Goal: Contribute content: Contribute content

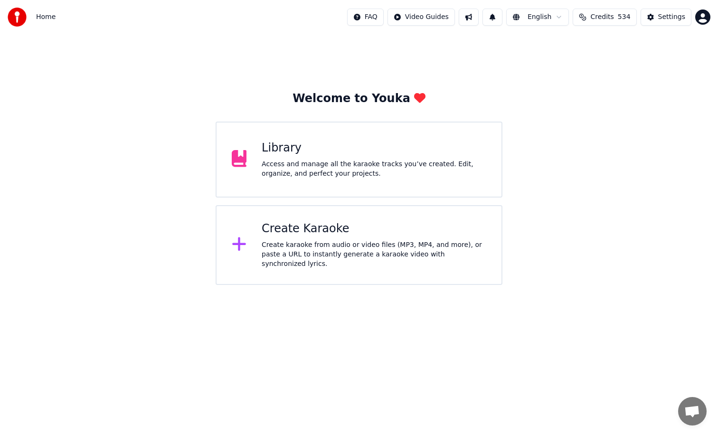
click at [285, 158] on div "Library Access and manage all the karaoke tracks you’ve created. Edit, organize…" at bounding box center [374, 160] width 225 height 38
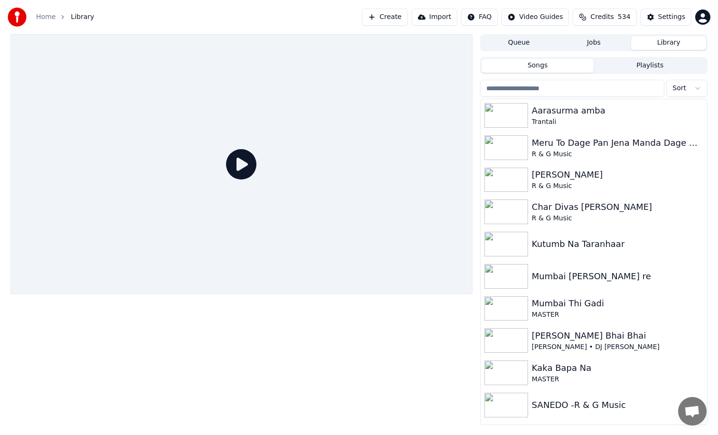
click at [566, 409] on div "SANEDO -R & G Music" at bounding box center [613, 405] width 162 height 13
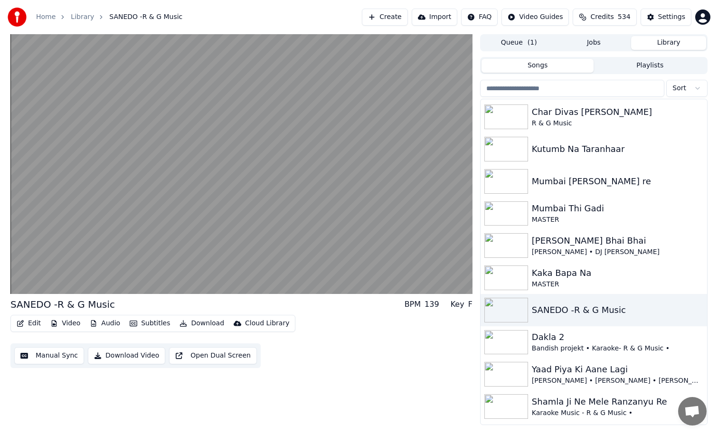
scroll to position [114, 0]
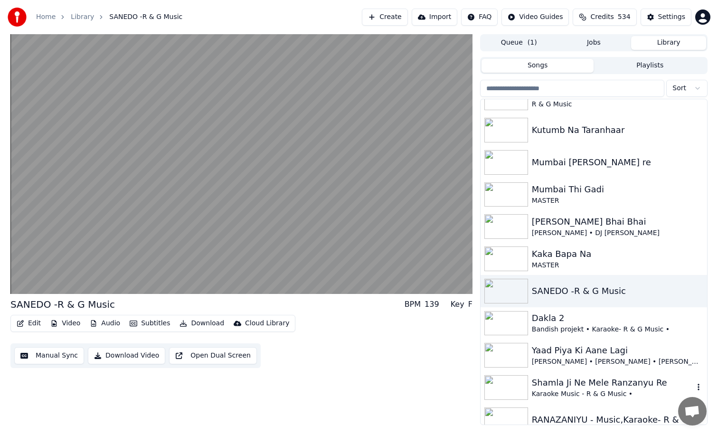
click at [525, 395] on img at bounding box center [506, 387] width 44 height 25
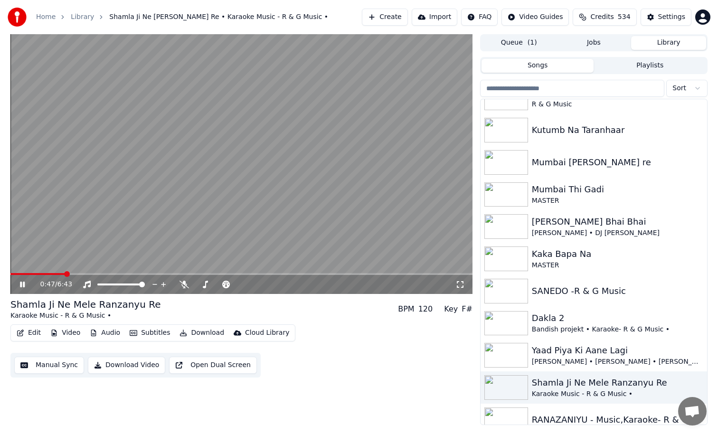
click at [22, 286] on icon at bounding box center [29, 285] width 22 height 8
click at [65, 365] on button "Manual Sync" at bounding box center [49, 365] width 70 height 17
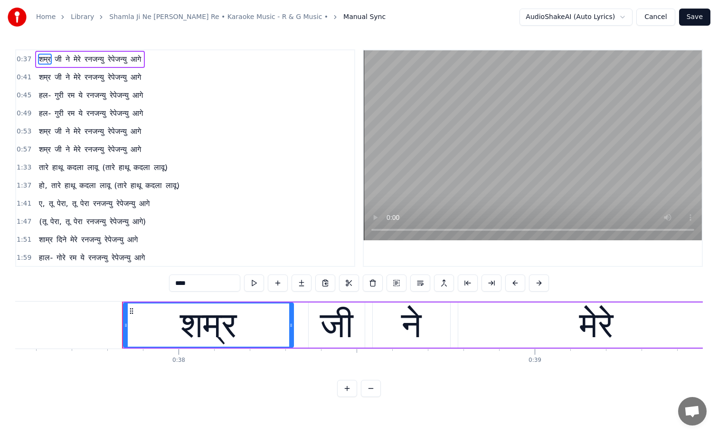
scroll to position [0, 13433]
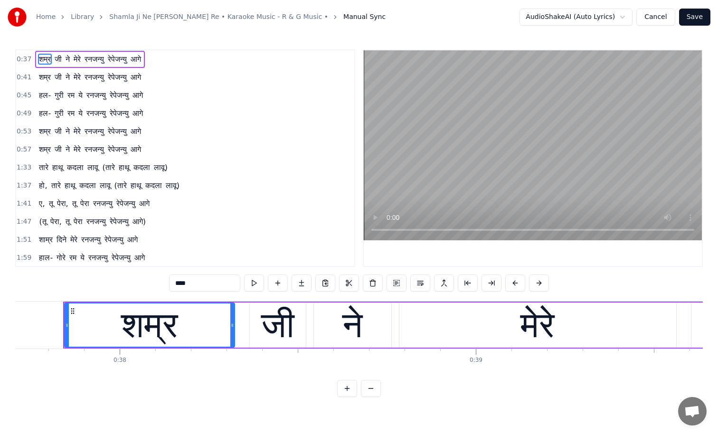
click at [44, 58] on span "शम्र" at bounding box center [45, 59] width 14 height 11
drag, startPoint x: 191, startPoint y: 278, endPoint x: 142, endPoint y: 279, distance: 49.4
click at [142, 279] on div "0:37 [PERSON_NAME] ने मेरे रनजन्यु रेपेजन्यु आगे 0:41 [PERSON_NAME] ने मेरे रनज…" at bounding box center [359, 223] width 688 height 348
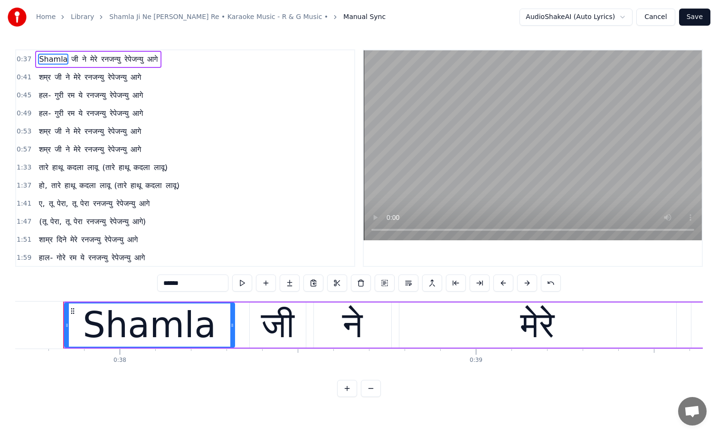
click at [73, 57] on span "जी" at bounding box center [74, 59] width 9 height 11
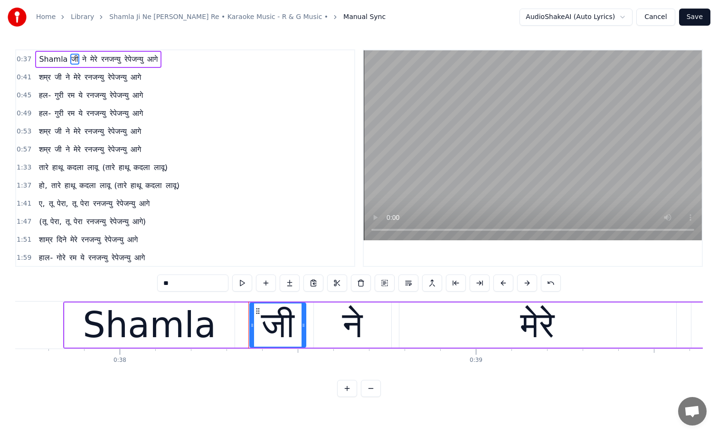
click at [180, 281] on input "**" at bounding box center [192, 283] width 71 height 17
type input "*"
click at [79, 60] on span "ने" at bounding box center [82, 59] width 6 height 11
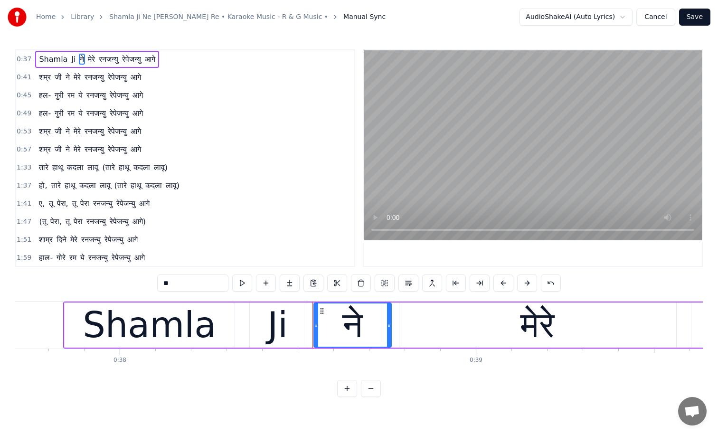
click at [169, 284] on input "**" at bounding box center [192, 283] width 71 height 17
drag, startPoint x: 169, startPoint y: 284, endPoint x: 136, endPoint y: 283, distance: 32.3
click at [136, 283] on div "0:37 [PERSON_NAME] ने मेरे रनजन्यु रेपेजन्यु आगे 0:41 [PERSON_NAME] ने मेरे रनज…" at bounding box center [359, 223] width 688 height 348
click at [93, 55] on span "मेरे" at bounding box center [96, 59] width 9 height 11
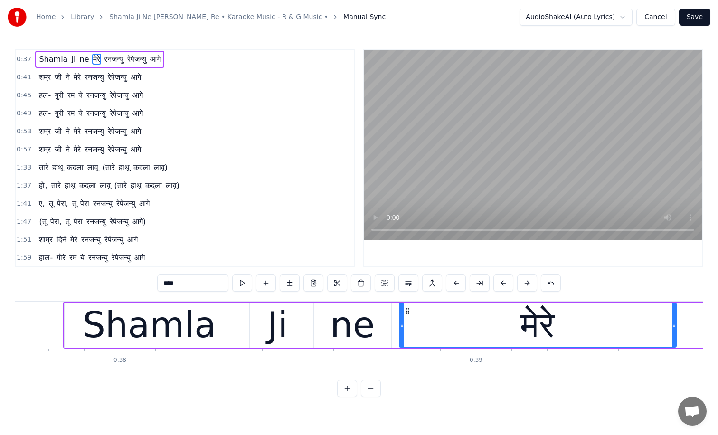
drag, startPoint x: 175, startPoint y: 285, endPoint x: 110, endPoint y: 285, distance: 65.1
click at [110, 285] on div "0:37 Shamla Ji ne मेरे रनजन्यु रेपेजन्यु आगे 0:41 [PERSON_NAME] ने मेरे रनजन्यु…" at bounding box center [359, 223] width 688 height 348
click at [123, 57] on span "रनजन्यु" at bounding box center [126, 59] width 21 height 11
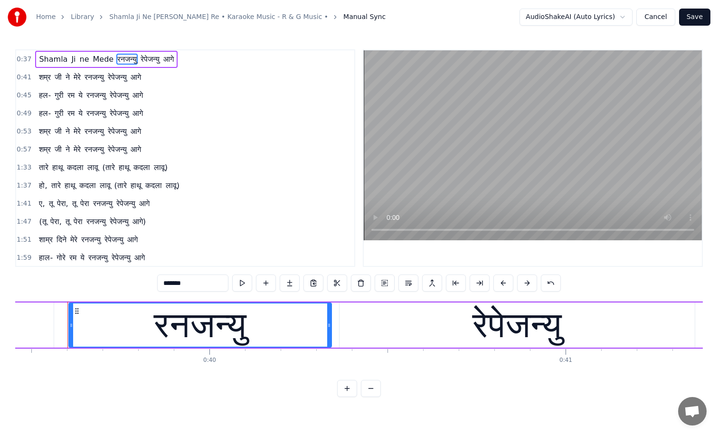
scroll to position [0, 14060]
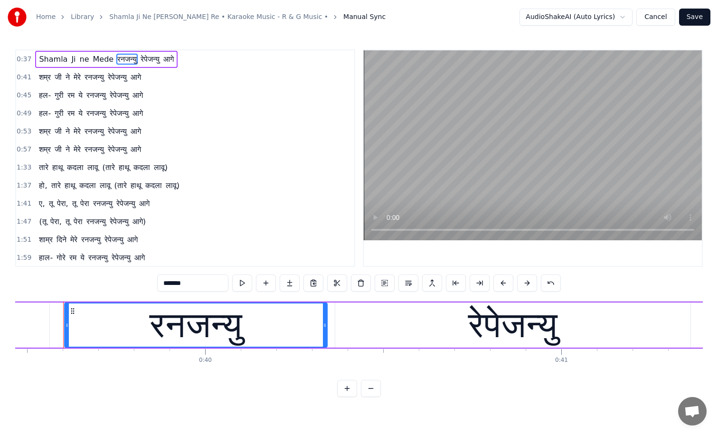
drag, startPoint x: 181, startPoint y: 282, endPoint x: 72, endPoint y: 284, distance: 109.7
click at [72, 284] on div "0:37 Shamla Ji ne Mede रनजन्यु रेपेजन्यु आगे 0:41 [PERSON_NAME] ने मेरे रनजन्यु…" at bounding box center [359, 223] width 688 height 348
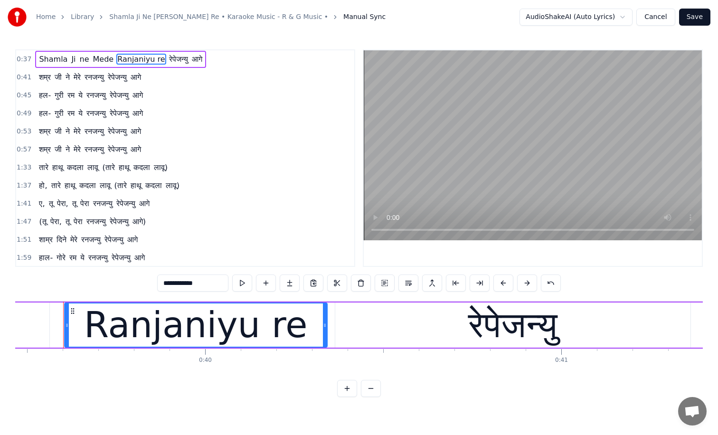
click at [175, 54] on span "रेपेजन्यु" at bounding box center [178, 59] width 21 height 11
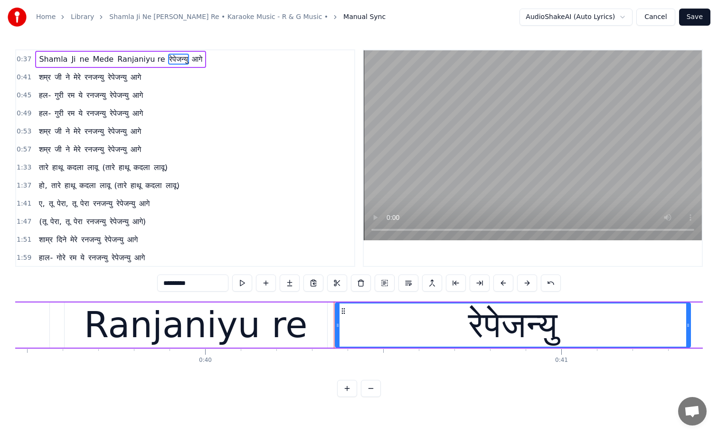
drag, startPoint x: 183, startPoint y: 282, endPoint x: 0, endPoint y: 274, distance: 183.5
click at [0, 274] on div "Home Library Shamla Ji Ne Mele Ranzanyu Re • Karaoke Music - R & G Music • Manu…" at bounding box center [359, 198] width 718 height 397
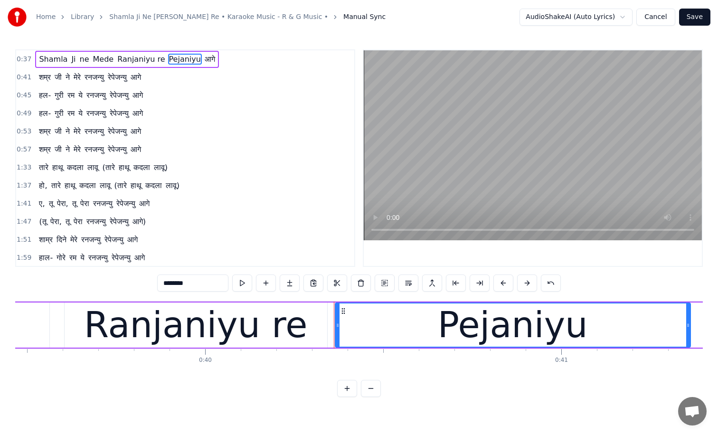
click at [204, 60] on span "आगे" at bounding box center [210, 59] width 12 height 11
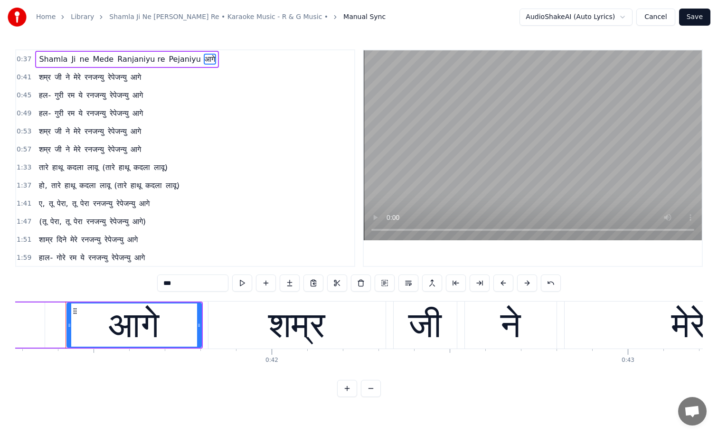
scroll to position [0, 14709]
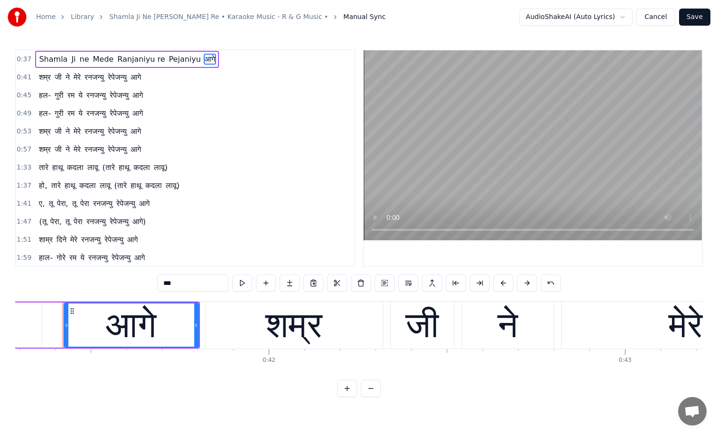
drag, startPoint x: 178, startPoint y: 283, endPoint x: 66, endPoint y: 289, distance: 111.3
click at [66, 289] on div "0:37 Shamla Ji ne Mede Ranjaniyu re Pejaniyu आगे 0:41 [PERSON_NAME] ने मेरे रनज…" at bounding box center [359, 223] width 688 height 348
drag, startPoint x: 176, startPoint y: 284, endPoint x: 126, endPoint y: 283, distance: 49.4
click at [129, 283] on div "0:37 Shamla Ji ne Mede Ranjaniyu re Pejaniyu आगे 0:41 [PERSON_NAME] ने मेरे रनज…" at bounding box center [359, 223] width 688 height 348
type input "****"
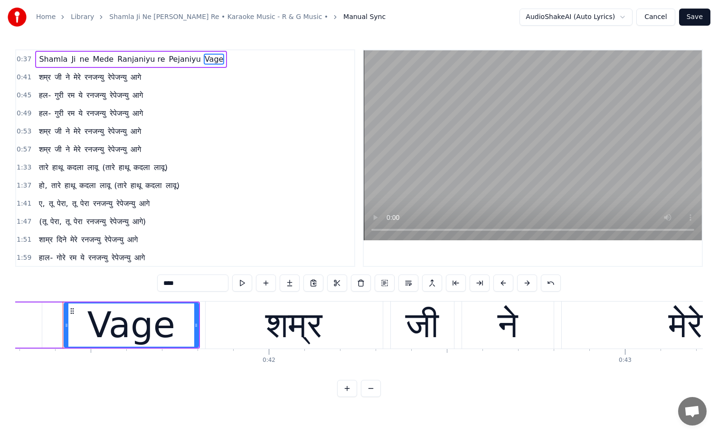
click at [229, 186] on div "1:37 हो, तारे हाथू कदला लावू (तारे हाथू कदला लावू)" at bounding box center [185, 186] width 338 height 18
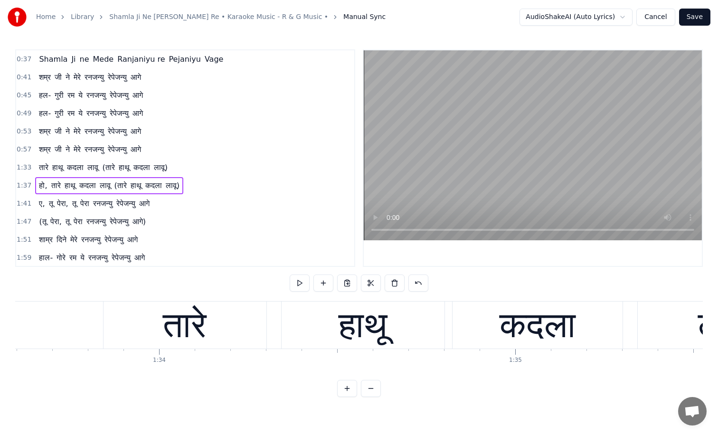
scroll to position [0, 34808]
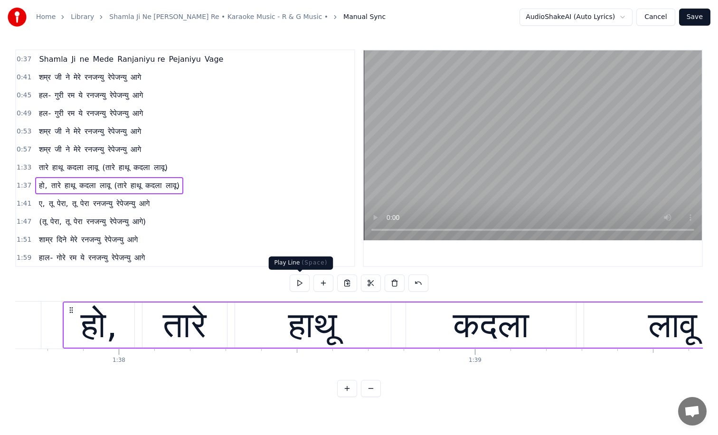
click at [300, 283] on button at bounding box center [300, 283] width 20 height 17
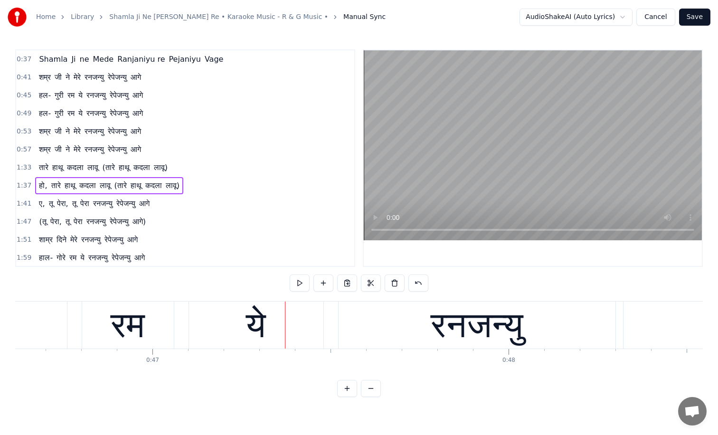
scroll to position [0, 16608]
click at [60, 59] on span "Shamla" at bounding box center [53, 59] width 30 height 11
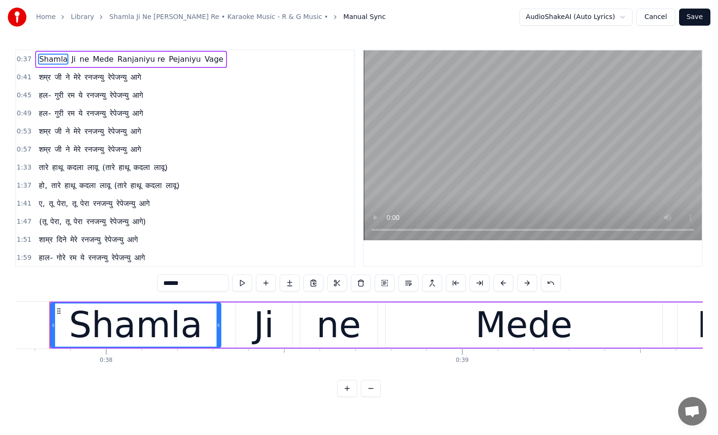
scroll to position [0, 13433]
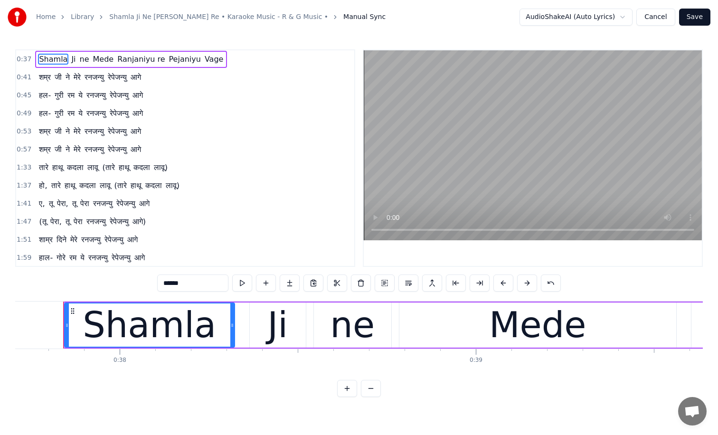
drag, startPoint x: 189, startPoint y: 283, endPoint x: 107, endPoint y: 279, distance: 81.8
click at [107, 279] on div "0:37 Shamla Ji ne Mede Ranjaniyu re Pejaniyu Vage 0:41 [PERSON_NAME] ने मेरे रन…" at bounding box center [359, 223] width 688 height 348
click at [314, 283] on button at bounding box center [314, 283] width 20 height 17
click at [45, 79] on span "शम्र" at bounding box center [45, 77] width 14 height 11
type input "****"
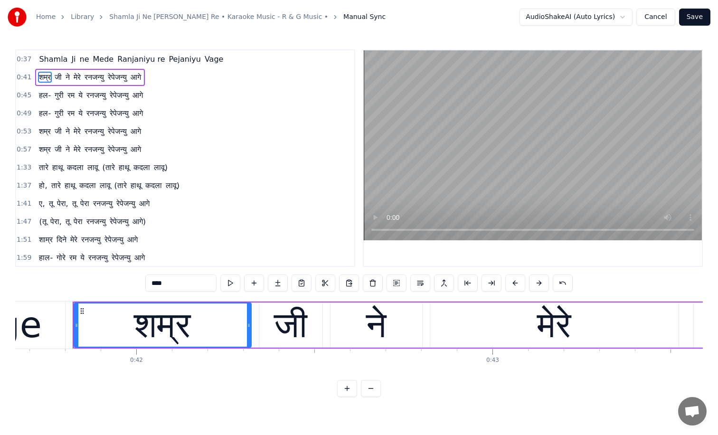
scroll to position [0, 14851]
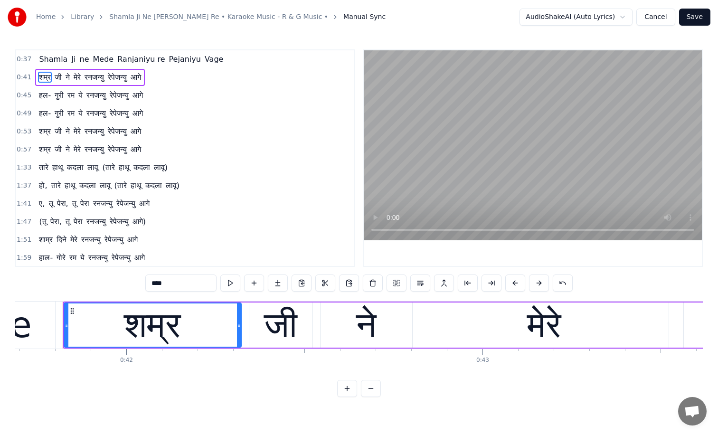
drag, startPoint x: 162, startPoint y: 282, endPoint x: 59, endPoint y: 286, distance: 102.7
click at [60, 286] on div "0:37 Shamla Ji ne Mede Ranjaniyu re Pejaniyu Vage 0:41 [PERSON_NAME] ने मेरे रन…" at bounding box center [359, 223] width 688 height 348
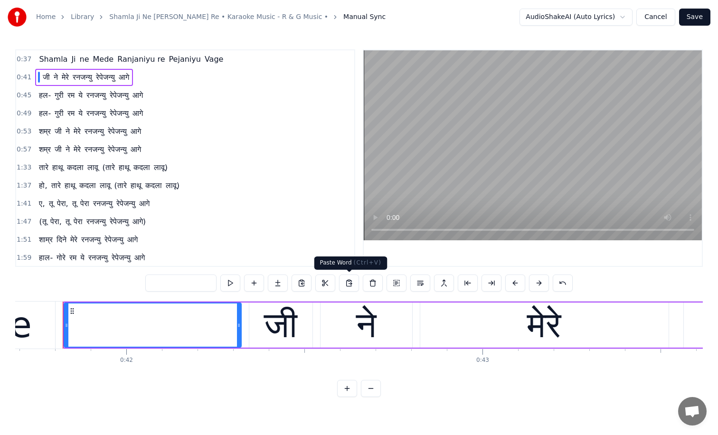
click at [349, 286] on button at bounding box center [349, 283] width 20 height 17
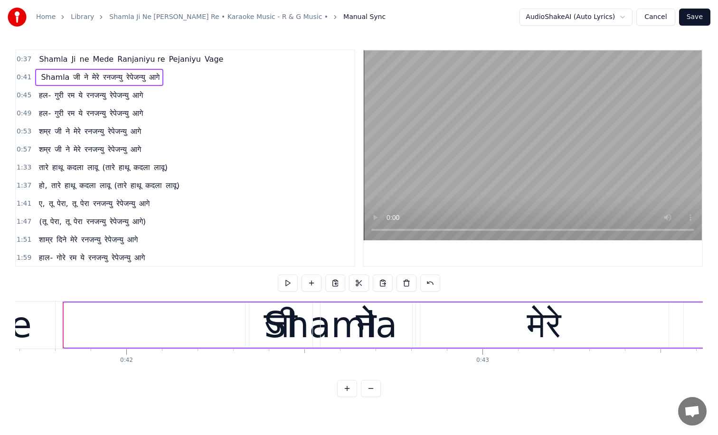
click at [46, 134] on span "शम्र" at bounding box center [45, 131] width 14 height 11
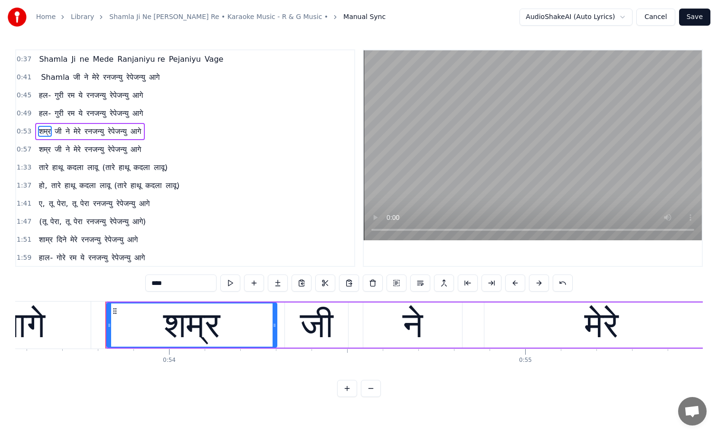
scroll to position [0, 19126]
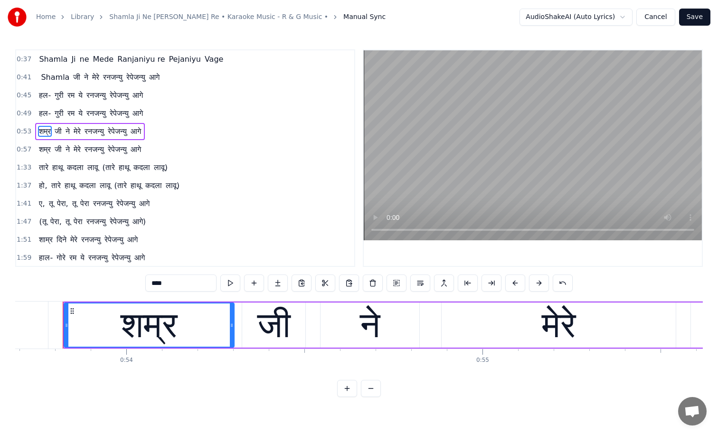
drag, startPoint x: 170, startPoint y: 281, endPoint x: 82, endPoint y: 284, distance: 87.9
click at [82, 284] on div "0:37 Shamla Ji ne Mede Ranjaniyu re Pejaniyu Vage 0:41 [PERSON_NAME] ने मेरे रन…" at bounding box center [359, 223] width 688 height 348
click at [348, 282] on button at bounding box center [349, 283] width 20 height 17
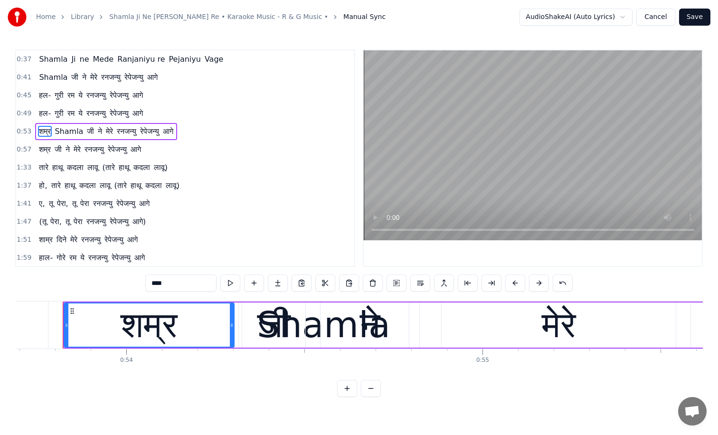
drag, startPoint x: 162, startPoint y: 281, endPoint x: 95, endPoint y: 281, distance: 67.9
click at [95, 281] on div "0:37 Shamla Ji ne Mede Ranjaniyu re Pejaniyu Vage 0:41 [PERSON_NAME] ने मेरे रन…" at bounding box center [359, 223] width 688 height 348
click at [44, 149] on span "शम्र" at bounding box center [45, 149] width 14 height 11
type input "****"
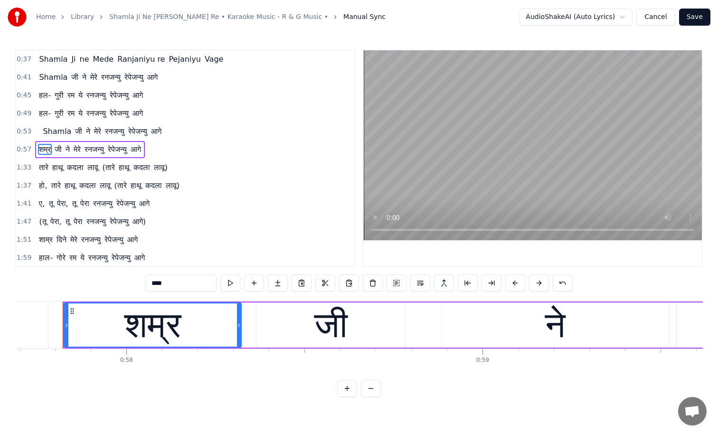
drag, startPoint x: 160, startPoint y: 281, endPoint x: 24, endPoint y: 329, distance: 144.1
click at [27, 328] on div "0:37 Shamla Ji ne Mede Ranjaniyu re Pejaniyu Vage 0:41 [PERSON_NAME] ने मेरे रन…" at bounding box center [359, 223] width 688 height 348
drag, startPoint x: 163, startPoint y: 283, endPoint x: 68, endPoint y: 283, distance: 95.5
click at [68, 283] on div "0:37 Shamla Ji ne Mede Ranjaniyu re Pejaniyu Vage 0:41 [PERSON_NAME] ने मेरे रन…" at bounding box center [359, 223] width 688 height 348
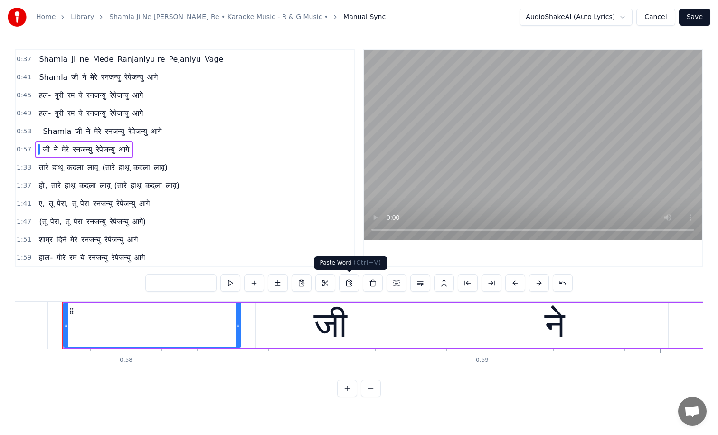
click at [351, 283] on button at bounding box center [349, 283] width 20 height 17
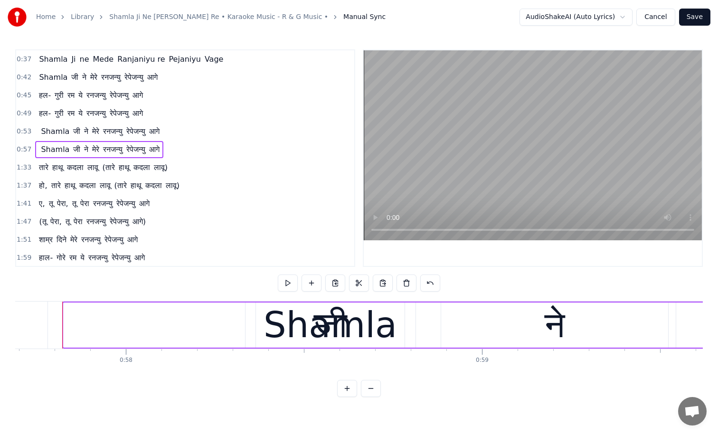
click at [45, 238] on span "शाम्र" at bounding box center [46, 239] width 16 height 11
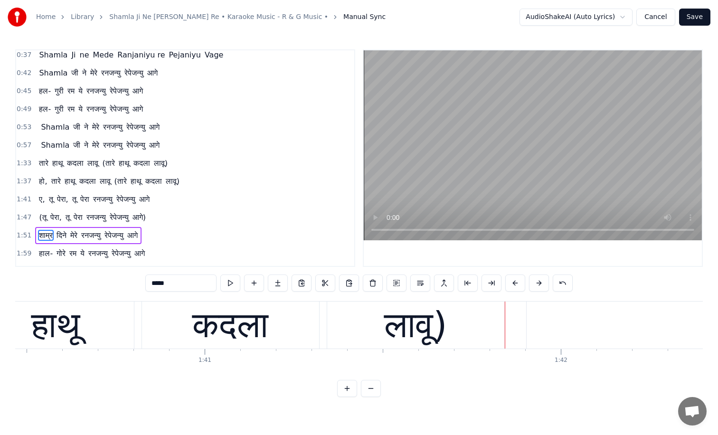
scroll to position [0, 36233]
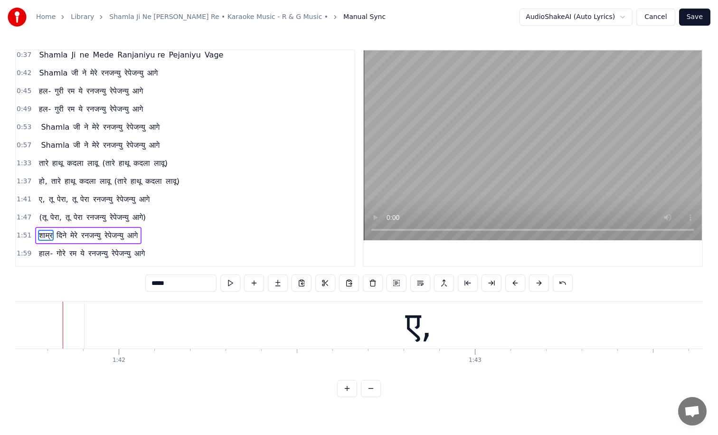
drag, startPoint x: 165, startPoint y: 283, endPoint x: 82, endPoint y: 279, distance: 83.2
click at [82, 279] on div "0:37 Shamla Ji ne Mede Ranjaniyu re Pejaniyu Vage 0:42 [PERSON_NAME] ने मेरे रन…" at bounding box center [359, 223] width 688 height 348
click at [350, 284] on button at bounding box center [349, 283] width 20 height 17
click at [623, 19] on html "Home Library Shamla Ji Ne Mele Ranzanyu Re • Karaoke Music - R & G Music • Manu…" at bounding box center [359, 206] width 718 height 412
click at [622, 16] on html "Home Library Shamla Ji Ne Mele Ranzanyu Re • Karaoke Music - R & G Music • Manu…" at bounding box center [359, 206] width 718 height 412
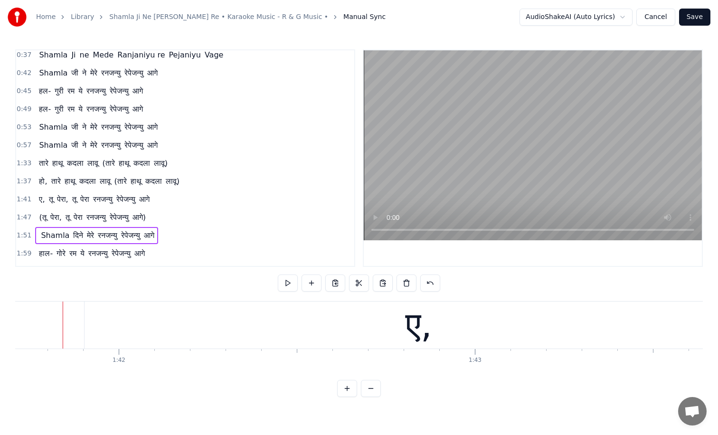
click at [311, 176] on div "1:37 हो, तारे हाथू कदला लावू (तारे हाथू कदला लावू)" at bounding box center [185, 181] width 338 height 18
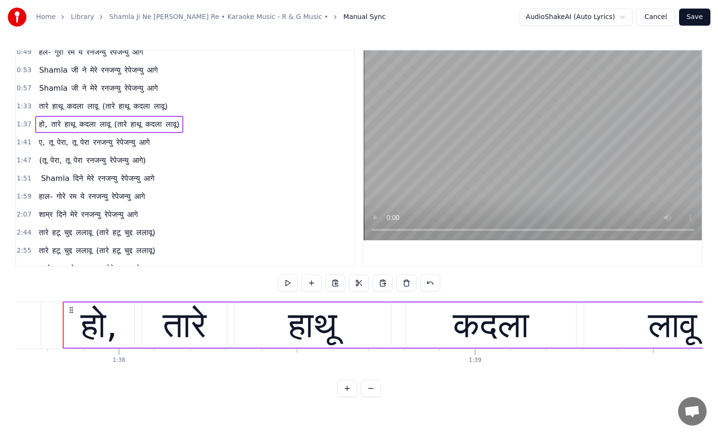
scroll to position [80, 0]
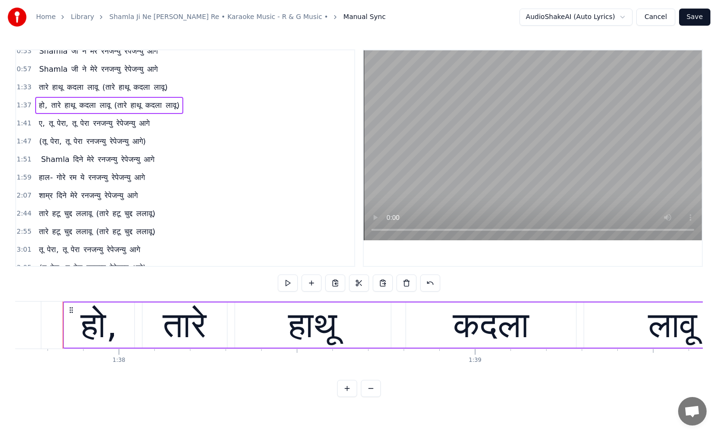
click at [47, 197] on span "शाम्र" at bounding box center [46, 195] width 16 height 11
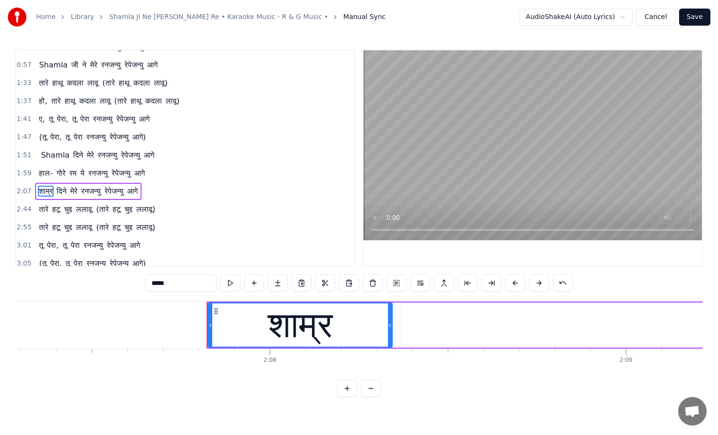
scroll to position [0, 45488]
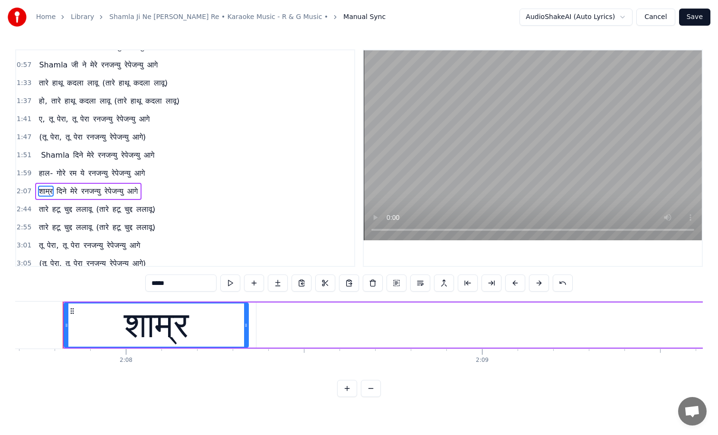
drag, startPoint x: 164, startPoint y: 281, endPoint x: 77, endPoint y: 284, distance: 87.4
click at [77, 284] on div "0:37 Shamla Ji ne Mede Ranjaniyu re Pejaniyu Vage 0:42 [PERSON_NAME] ने मेरे रन…" at bounding box center [359, 223] width 688 height 348
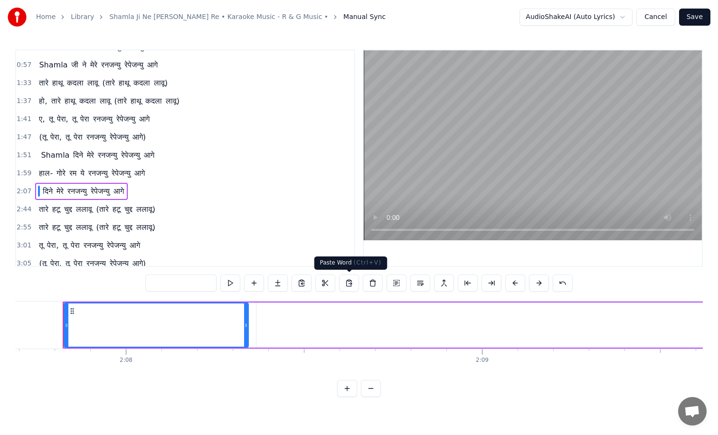
click at [348, 282] on button at bounding box center [349, 283] width 20 height 17
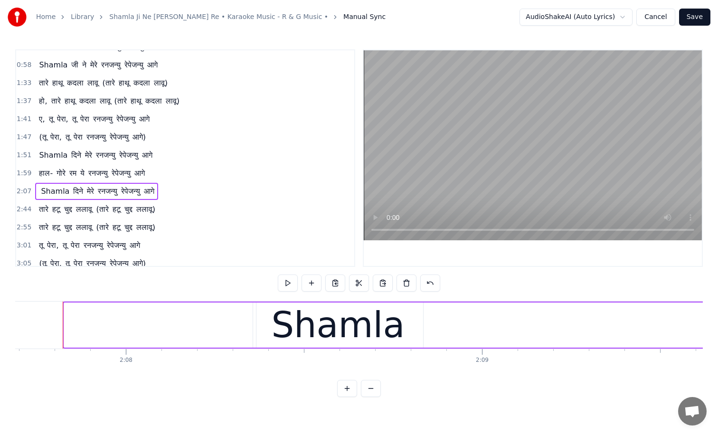
click at [244, 214] on div "2:44 तारे हटू चुद्द ललावू (तारे हटू चुद्द ललावू)" at bounding box center [185, 209] width 338 height 18
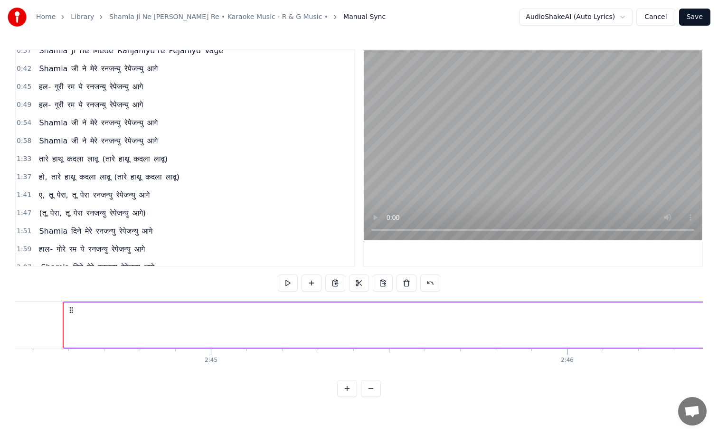
scroll to position [0, 0]
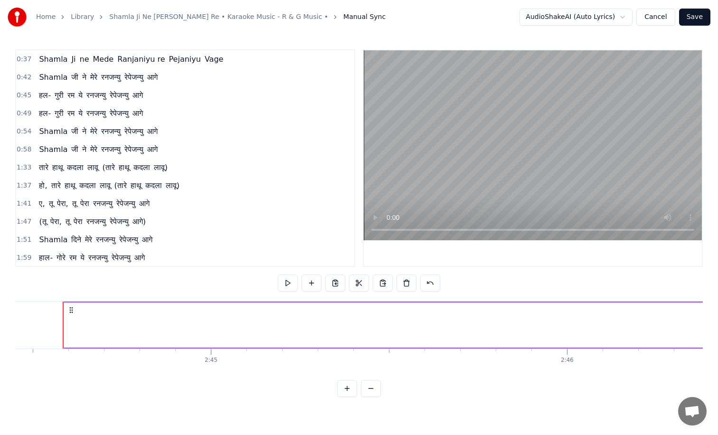
click at [234, 173] on div "1:33 तारे हाथू कदला लावू (तारे हाथू कदला लावू)" at bounding box center [185, 168] width 338 height 18
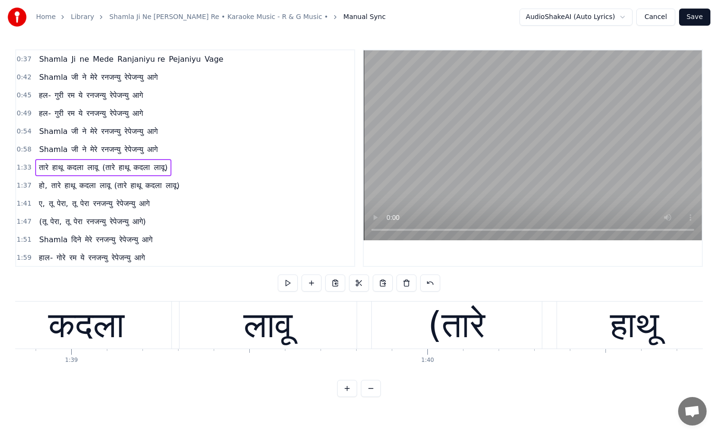
scroll to position [0, 33383]
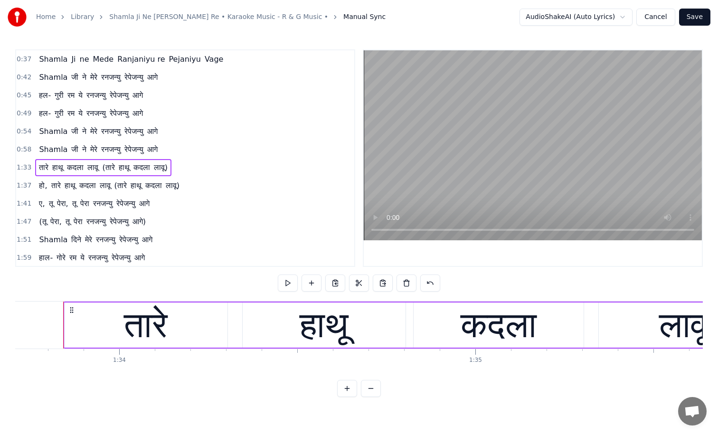
click at [72, 131] on span "जी" at bounding box center [74, 131] width 9 height 11
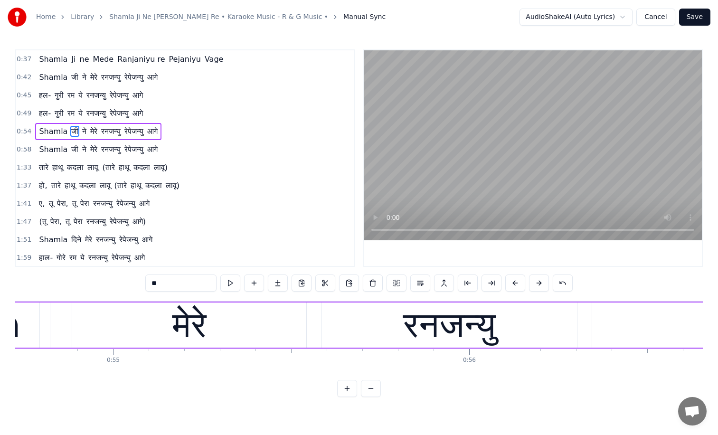
scroll to position [0, 19304]
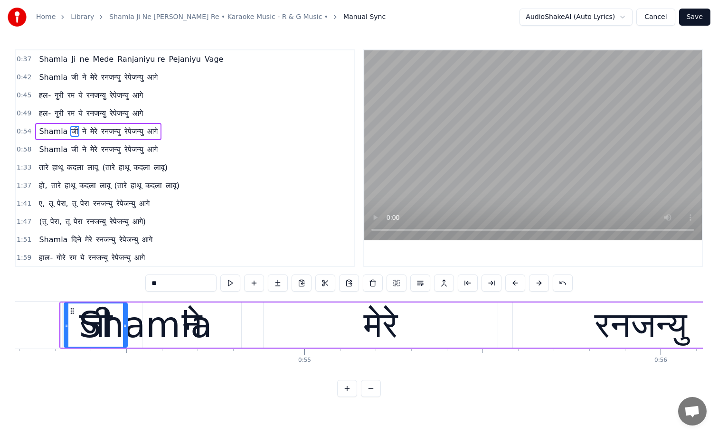
drag, startPoint x: 168, startPoint y: 283, endPoint x: 81, endPoint y: 285, distance: 87.4
click at [81, 285] on div "0:37 Shamla Ji ne Mede Ranjaniyu re Pejaniyu Vage 0:42 [PERSON_NAME] ने मेरे रन…" at bounding box center [359, 223] width 688 height 348
click at [154, 282] on input "text" at bounding box center [180, 283] width 71 height 17
click at [79, 130] on span "ने" at bounding box center [82, 131] width 6 height 11
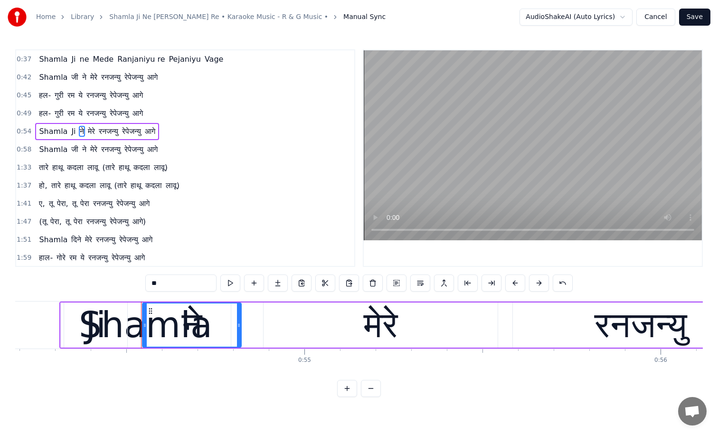
drag, startPoint x: 160, startPoint y: 280, endPoint x: 111, endPoint y: 280, distance: 48.4
click at [111, 280] on div "0:37 Shamla Ji ne Mede Ranjaniyu re Pejaniyu Vage 0:42 [PERSON_NAME] ने मेरे रन…" at bounding box center [359, 223] width 688 height 348
click at [96, 132] on span "मेरे" at bounding box center [97, 131] width 9 height 11
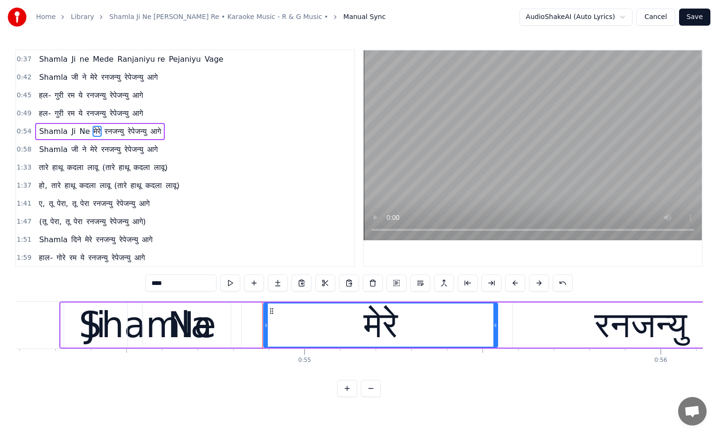
drag, startPoint x: 161, startPoint y: 283, endPoint x: 103, endPoint y: 287, distance: 57.6
click at [105, 286] on div "0:37 Shamla Ji ne Mede Ranjaniyu re Pejaniyu Vage 0:42 [PERSON_NAME] ने मेरे रन…" at bounding box center [359, 223] width 688 height 348
type input "****"
click at [128, 137] on div "Shamla Ji Ne Mede रनजन्यु रेपेजन्यु आगे" at bounding box center [106, 131] width 143 height 17
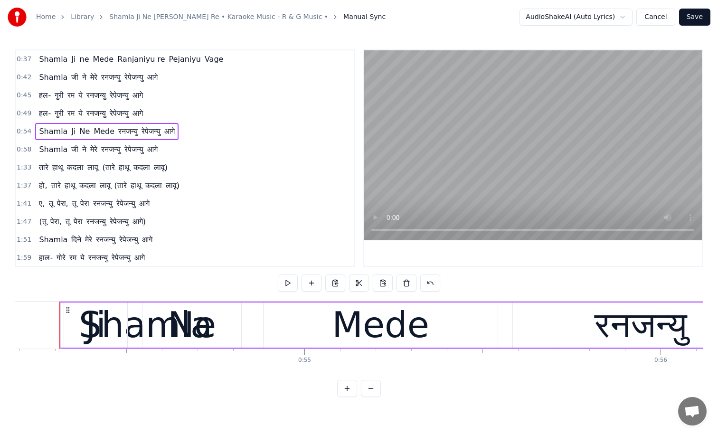
scroll to position [0, 19300]
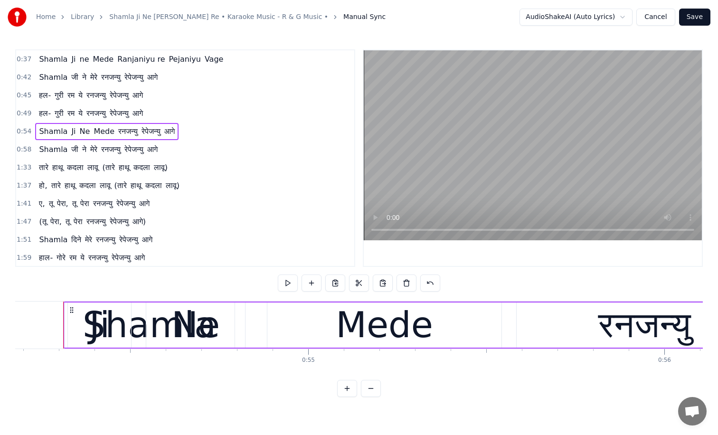
click at [128, 134] on span "रनजन्यु" at bounding box center [127, 131] width 21 height 11
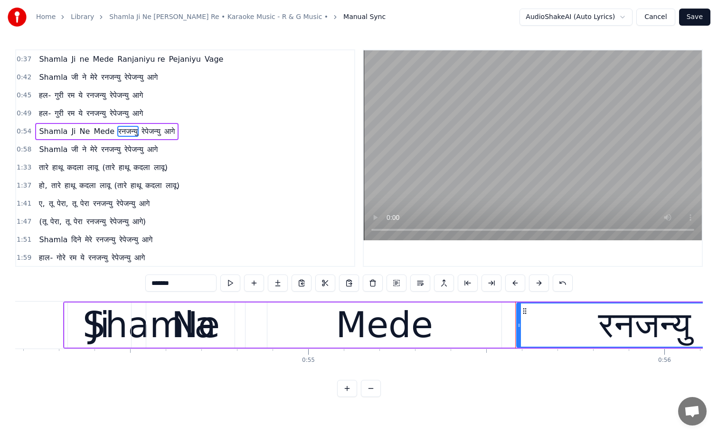
drag, startPoint x: 173, startPoint y: 283, endPoint x: 81, endPoint y: 286, distance: 92.2
click at [81, 286] on div "0:37 Shamla Ji ne Mede Ranjaniyu re Pejaniyu Vage 0:42 [PERSON_NAME] ने मेरे रन…" at bounding box center [359, 223] width 688 height 348
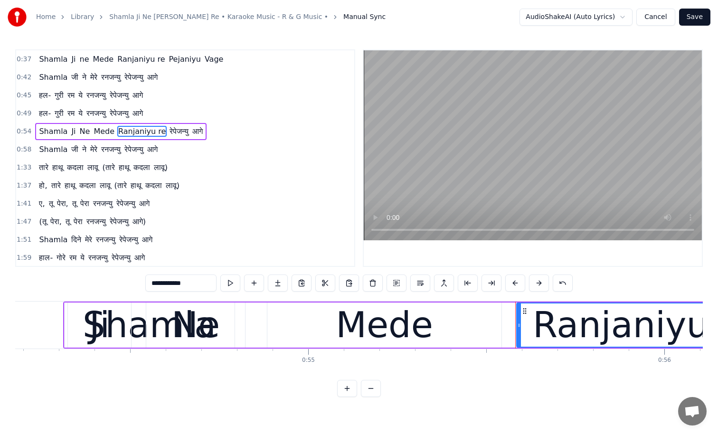
click at [171, 128] on span "रेपेजन्यु" at bounding box center [179, 131] width 21 height 11
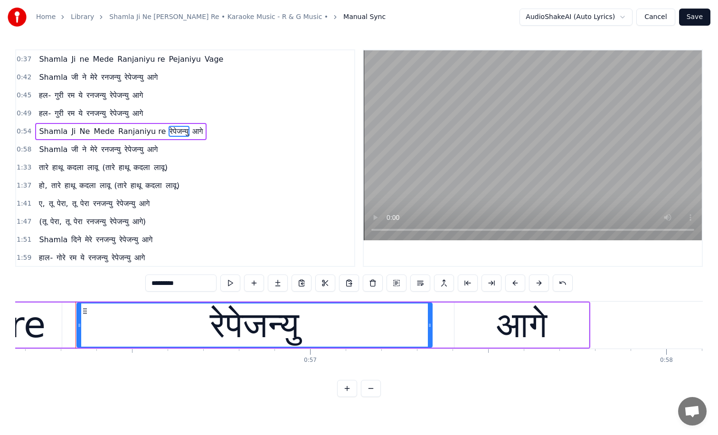
scroll to position [0, 20024]
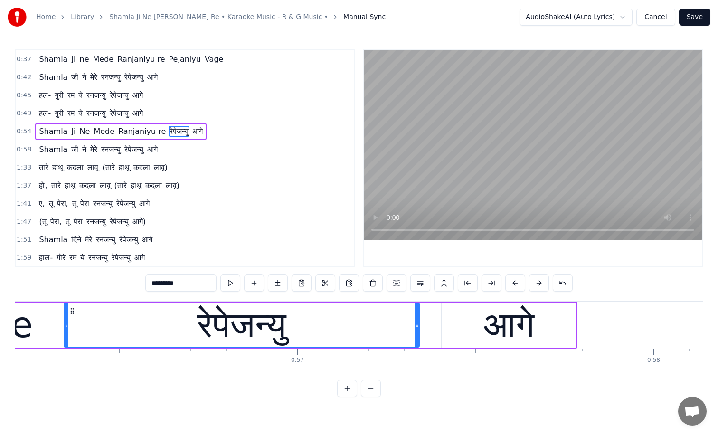
drag, startPoint x: 172, startPoint y: 282, endPoint x: 94, endPoint y: 282, distance: 78.4
click at [94, 282] on div "0:37 Shamla Ji ne Mede Ranjaniyu re Pejaniyu Vage 0:42 [PERSON_NAME] ने मेरे रन…" at bounding box center [359, 223] width 688 height 348
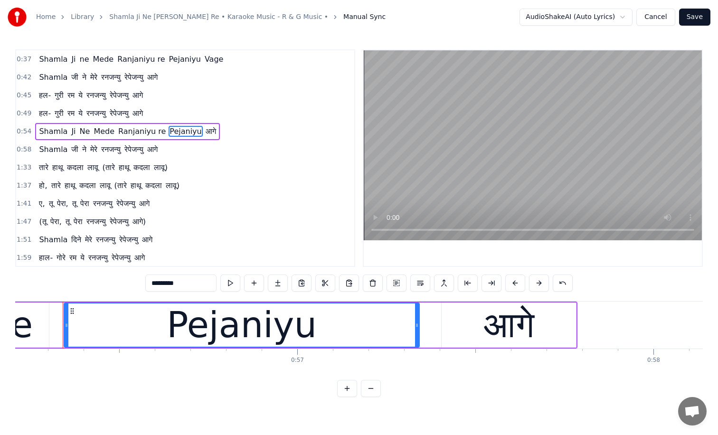
click at [205, 132] on span "आगे" at bounding box center [211, 131] width 12 height 11
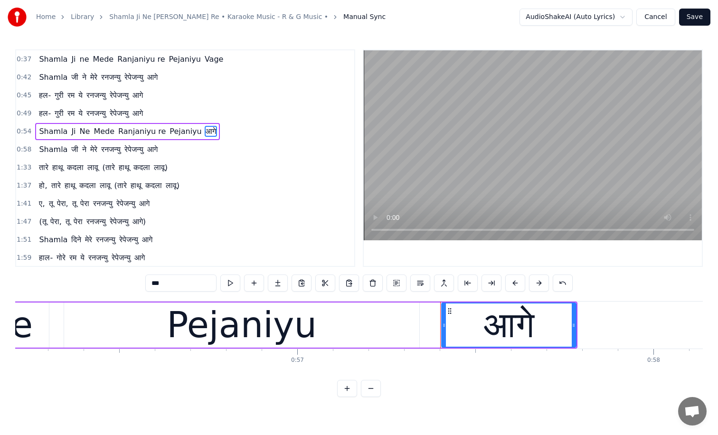
drag, startPoint x: 164, startPoint y: 283, endPoint x: 49, endPoint y: 310, distance: 118.4
click at [49, 310] on div "0:37 Shamla Ji ne Mede Ranjaniyu re Pejaniyu Vage 0:42 [PERSON_NAME] ने मेरे रन…" at bounding box center [359, 223] width 688 height 348
drag, startPoint x: 164, startPoint y: 280, endPoint x: 114, endPoint y: 279, distance: 50.4
click at [114, 279] on div "0:37 Shamla Ji ne Mede Ranjaniyu re Pejaniyu Vage 0:42 [PERSON_NAME] ने मेरे रन…" at bounding box center [359, 223] width 688 height 348
type input "*****"
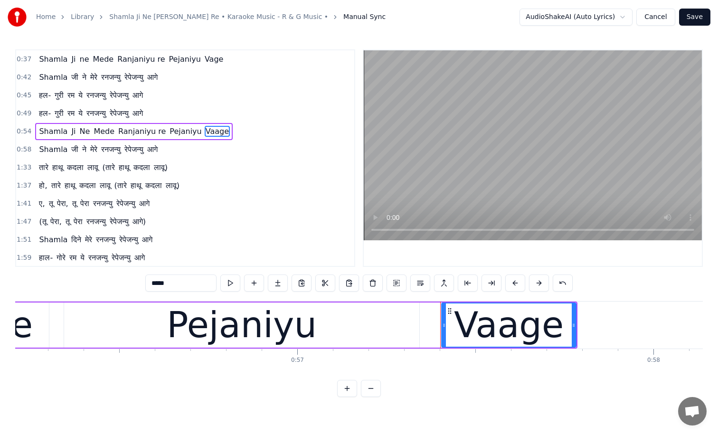
click at [243, 196] on div "1:41 ए, तू पेरा, तू पेरा रनजन्यु रेपेजन्यु आगे" at bounding box center [185, 204] width 338 height 18
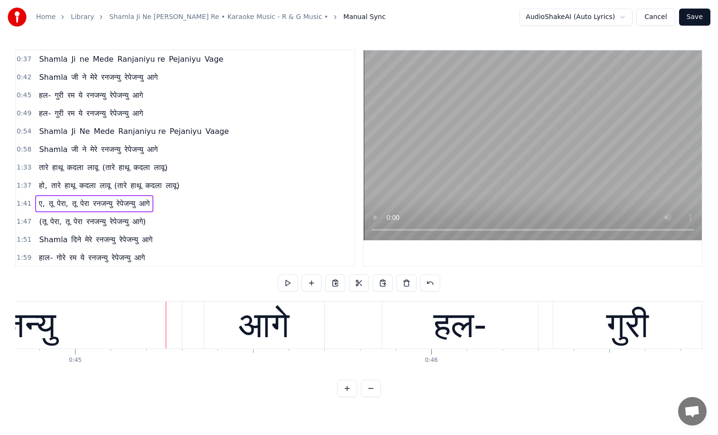
scroll to position [0, 15972]
click at [73, 152] on span "जी" at bounding box center [74, 149] width 9 height 11
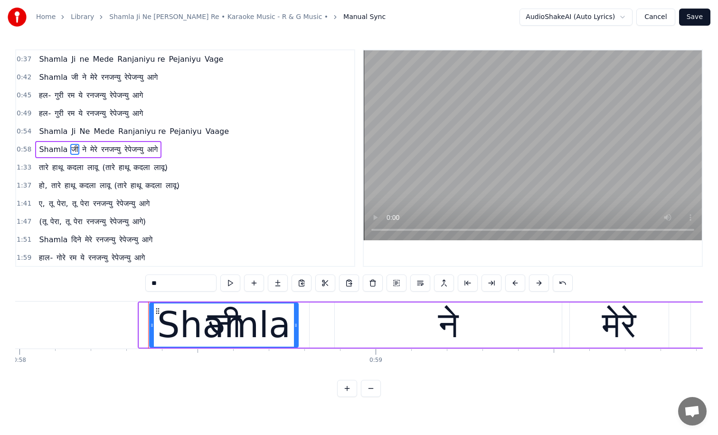
scroll to position [0, 20743]
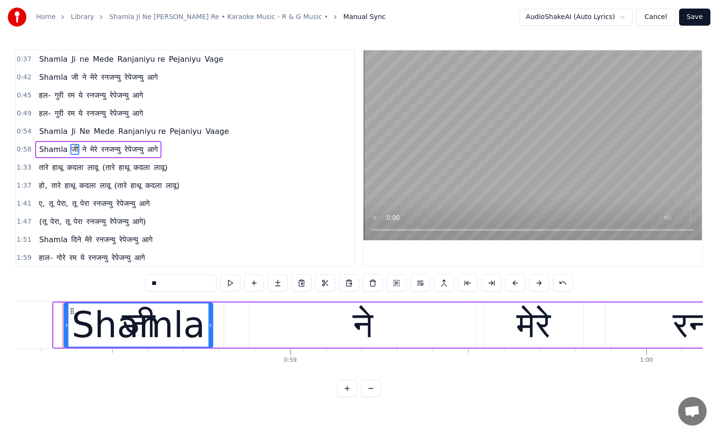
drag, startPoint x: 161, startPoint y: 282, endPoint x: 101, endPoint y: 289, distance: 60.3
click at [105, 289] on div "0:37 Shamla Ji ne Mede Ranjaniyu re Pejaniyu Vage 0:42 [PERSON_NAME] ने मेरे रन…" at bounding box center [359, 223] width 688 height 348
drag, startPoint x: 161, startPoint y: 282, endPoint x: 88, endPoint y: 281, distance: 73.6
click at [88, 281] on div "0:37 Shamla Ji ne Mede Ranjaniyu re Pejaniyu Vage 0:42 [PERSON_NAME] ने मेरे रन…" at bounding box center [359, 223] width 688 height 348
click at [79, 148] on span "ने" at bounding box center [82, 149] width 6 height 11
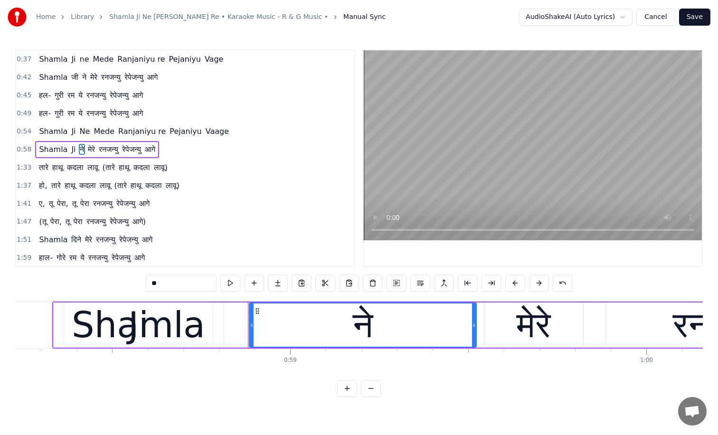
drag, startPoint x: 156, startPoint y: 283, endPoint x: 128, endPoint y: 282, distance: 28.5
click at [128, 282] on div "0:37 Shamla Ji ne Mede Ranjaniyu re Pejaniyu Vage 0:42 [PERSON_NAME] ने मेरे रन…" at bounding box center [359, 223] width 688 height 348
click at [93, 150] on span "मेरे" at bounding box center [97, 149] width 9 height 11
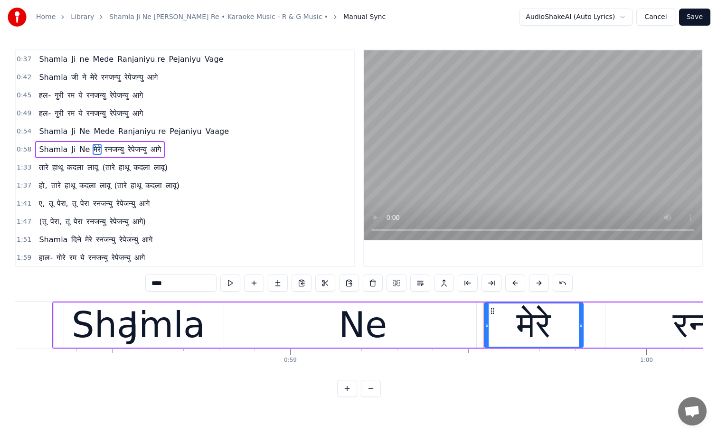
drag, startPoint x: 160, startPoint y: 284, endPoint x: 101, endPoint y: 280, distance: 59.5
click at [101, 280] on div "0:37 Shamla Ji ne Mede Ranjaniyu re Pejaniyu Vage 0:42 [PERSON_NAME] ने मेरे रन…" at bounding box center [359, 223] width 688 height 348
click at [125, 149] on span "रनजन्यु" at bounding box center [127, 149] width 21 height 11
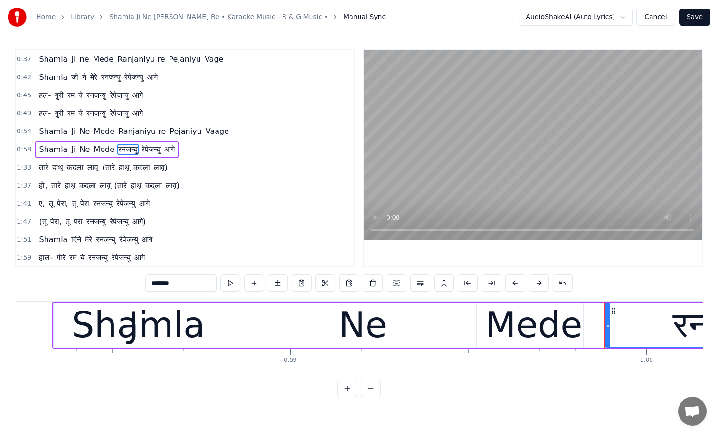
drag, startPoint x: 171, startPoint y: 282, endPoint x: 71, endPoint y: 282, distance: 100.2
click at [71, 282] on div "0:37 Shamla Ji ne Mede Ranjaniyu re Pejaniyu Vage 0:42 [PERSON_NAME] ने मेरे रन…" at bounding box center [359, 223] width 688 height 348
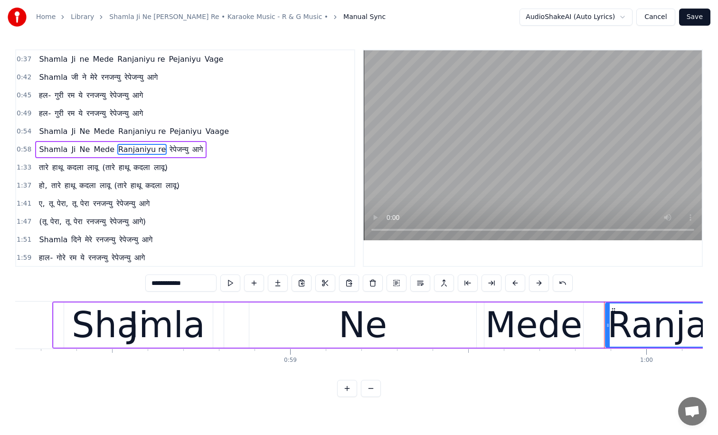
click at [171, 150] on span "रेपेजन्यु" at bounding box center [179, 149] width 21 height 11
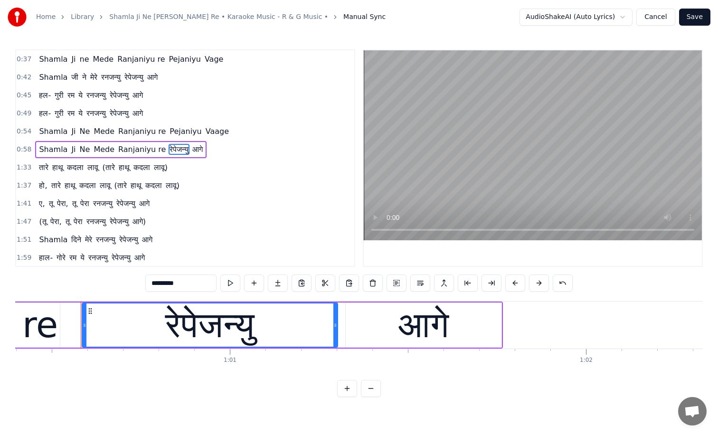
scroll to position [0, 21534]
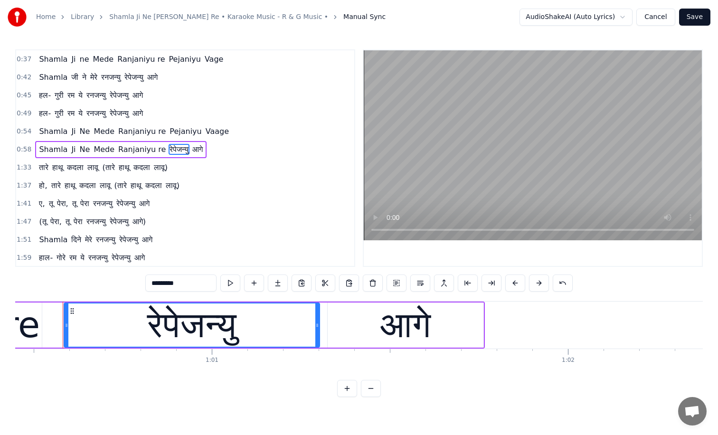
drag, startPoint x: 171, startPoint y: 280, endPoint x: 99, endPoint y: 270, distance: 72.5
click at [99, 270] on div "0:37 Shamla Ji ne Mede Ranjaniyu re Pejaniyu Vage 0:42 [PERSON_NAME] ने मेरे रन…" at bounding box center [359, 223] width 688 height 348
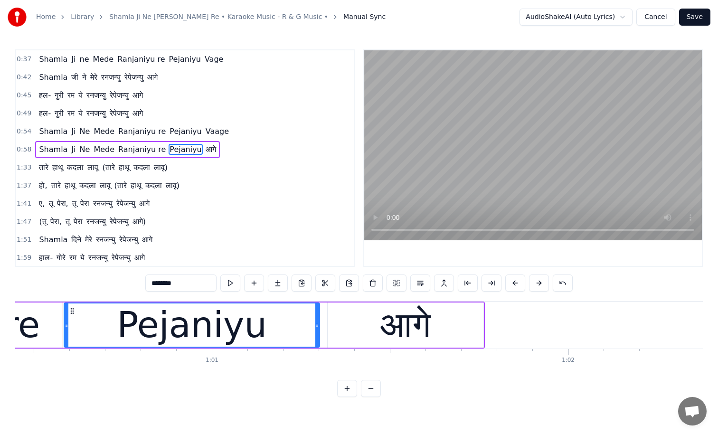
click at [205, 150] on span "आगे" at bounding box center [211, 149] width 12 height 11
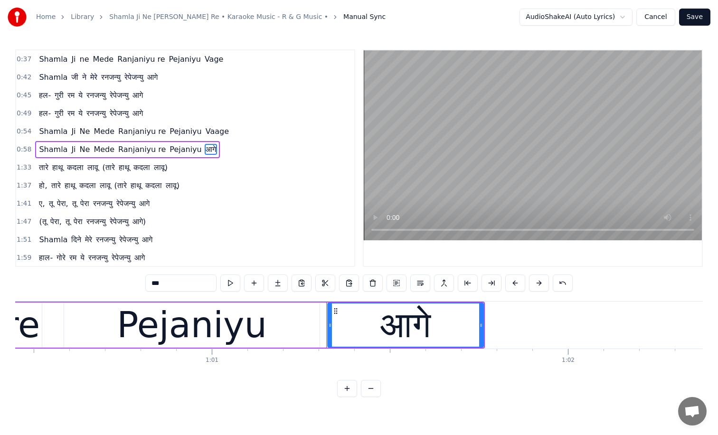
drag, startPoint x: 163, startPoint y: 282, endPoint x: 91, endPoint y: 276, distance: 72.4
click at [91, 276] on div "0:37 Shamla Ji ne Mede Ranjaniyu re Pejaniyu Vage 0:42 [PERSON_NAME] ने मेरे रन…" at bounding box center [359, 223] width 688 height 348
type input "****"
click at [240, 198] on div "1:41 ए, तू पेरा, तू पेरा रनजन्यु रेपेजन्यु आगे" at bounding box center [185, 204] width 338 height 18
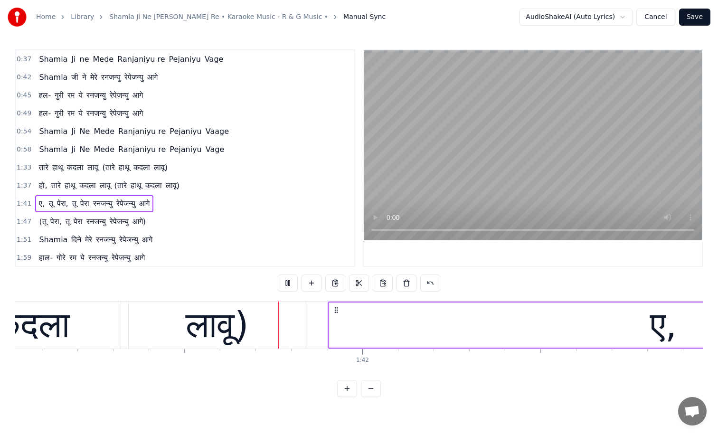
scroll to position [0, 35996]
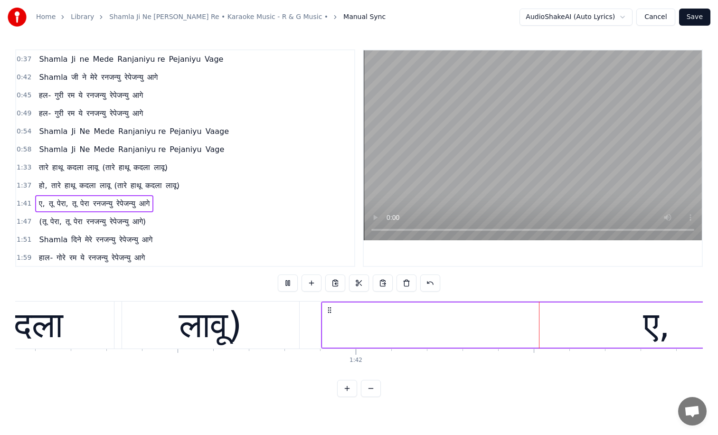
click at [687, 16] on button "Save" at bounding box center [694, 17] width 31 height 17
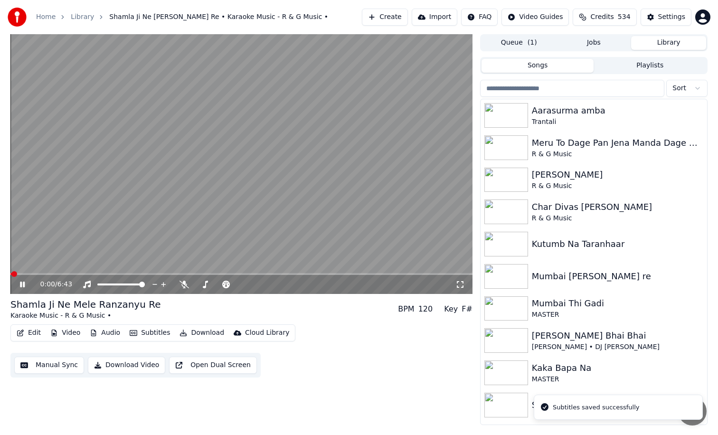
click at [49, 366] on button "Manual Sync" at bounding box center [49, 365] width 70 height 17
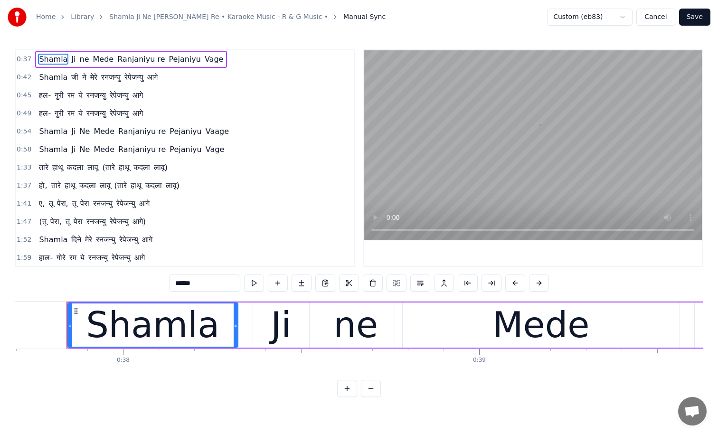
scroll to position [0, 13433]
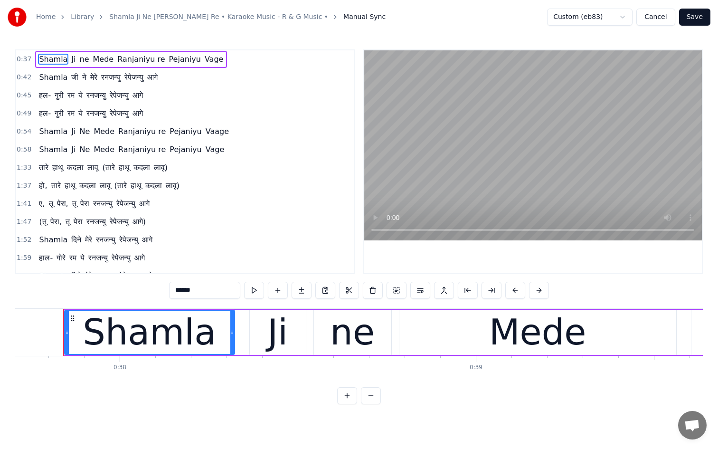
drag, startPoint x: 713, startPoint y: 4, endPoint x: 658, endPoint y: 11, distance: 55.5
click at [658, 11] on div "Home Library Shamla Ji Ne [PERSON_NAME] Re • Karaoke Music - R & G Music • Manu…" at bounding box center [359, 17] width 718 height 34
drag, startPoint x: 716, startPoint y: 0, endPoint x: 665, endPoint y: 16, distance: 53.5
click at [665, 16] on div "Home Library Shamla Ji Ne [PERSON_NAME] Re • Karaoke Music - R & G Music • Manu…" at bounding box center [359, 17] width 718 height 34
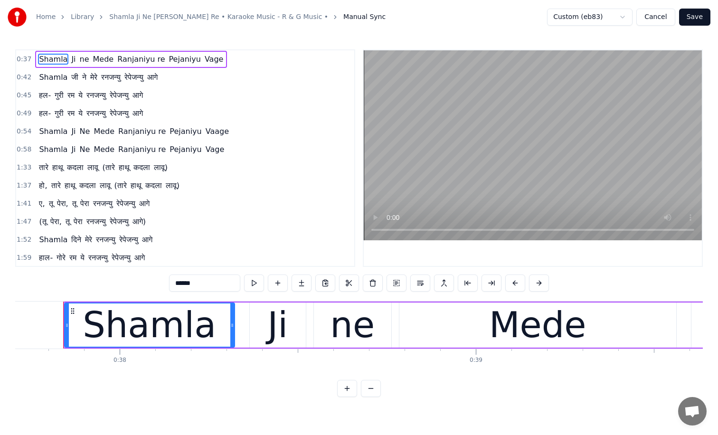
click at [619, 17] on html "Home Library Shamla Ji Ne Mele Ranzanyu Re • Karaoke Music - R & G Music • Manu…" at bounding box center [359, 206] width 718 height 412
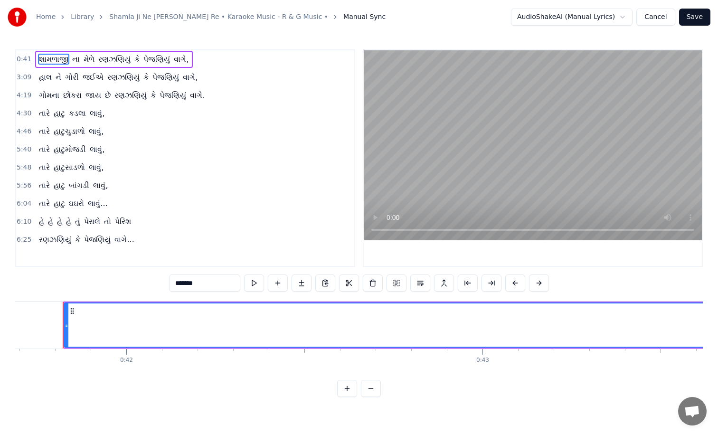
click at [232, 180] on div "5:56 તારે હાટુ બાંગડી લાવું," at bounding box center [185, 186] width 338 height 18
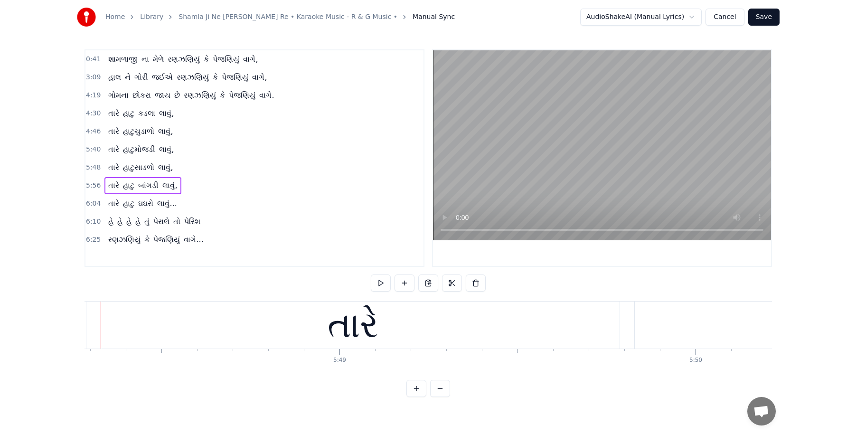
scroll to position [0, 124042]
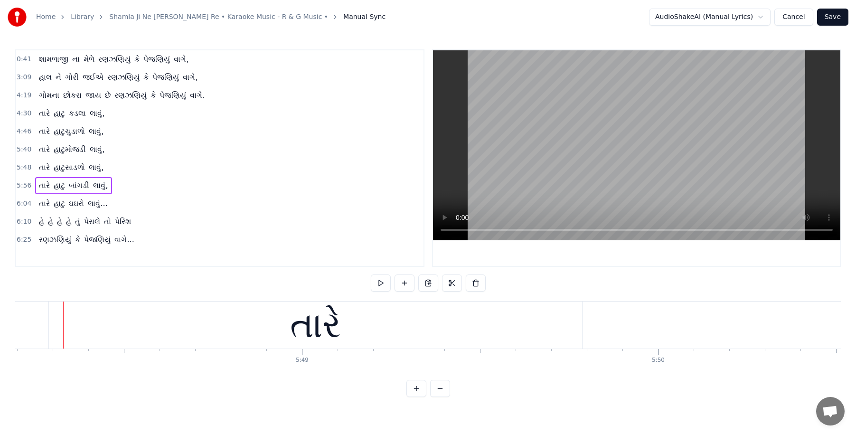
click at [350, 204] on div "6:04 તારે હાટુ ઘઘરો લાવું..." at bounding box center [220, 204] width 408 height 18
click at [718, 19] on html "Home Library Shamla Ji Ne Mele Ranzanyu Re • Karaoke Music - R & G Music • Manu…" at bounding box center [428, 206] width 856 height 412
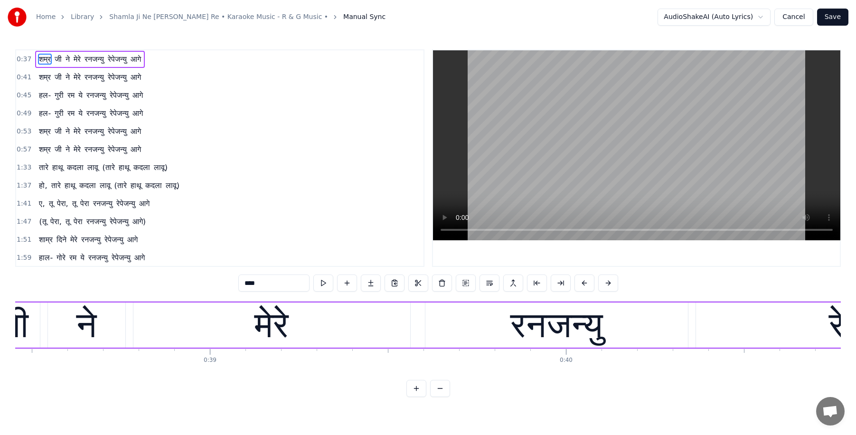
scroll to position [0, 13433]
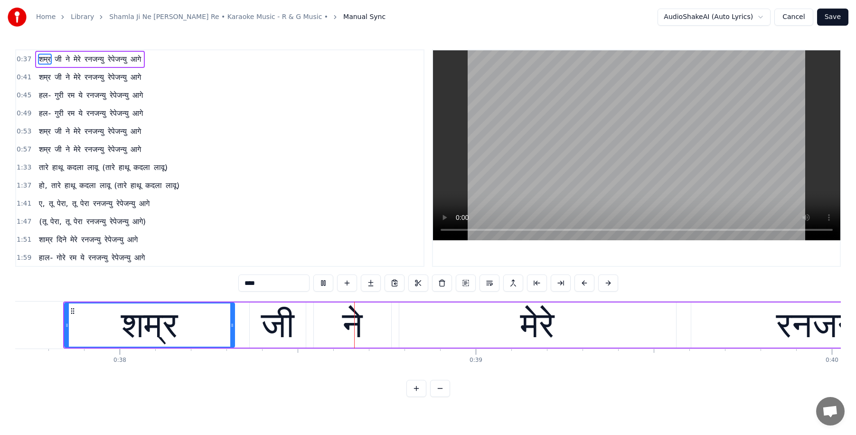
click at [334, 213] on div "1:47 (तू पेरा, तू पेरा रनजन्यु रेपेजन्यु आगे)" at bounding box center [220, 222] width 408 height 18
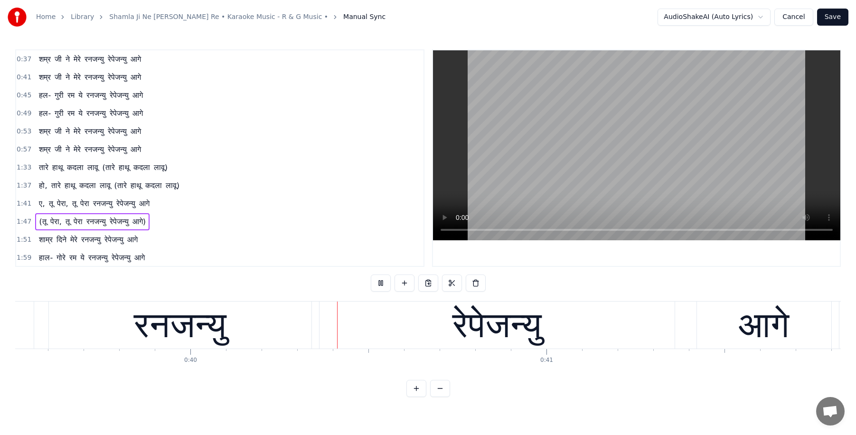
click at [718, 16] on html "Home Library Shamla Ji Ne Mele Ranzanyu Re • Karaoke Music - R & G Music • Manu…" at bounding box center [428, 206] width 856 height 412
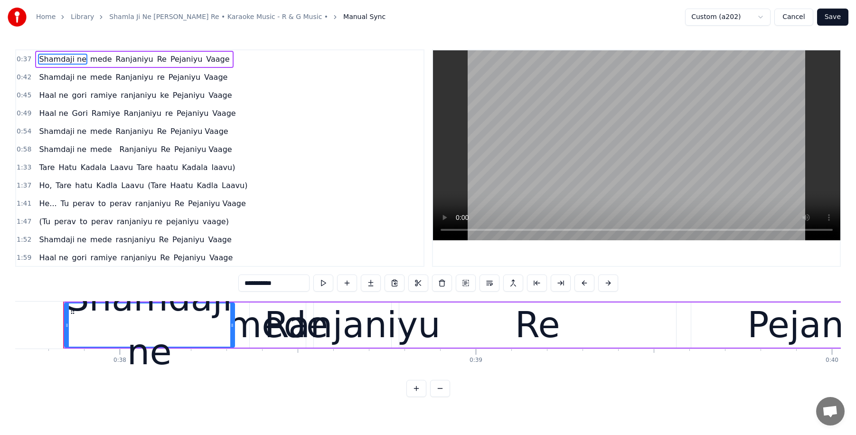
click at [718, 18] on html "Home Library Shamla Ji Ne Mele Ranzanyu Re • Karaoke Music - R & G Music • Manu…" at bounding box center [428, 206] width 856 height 412
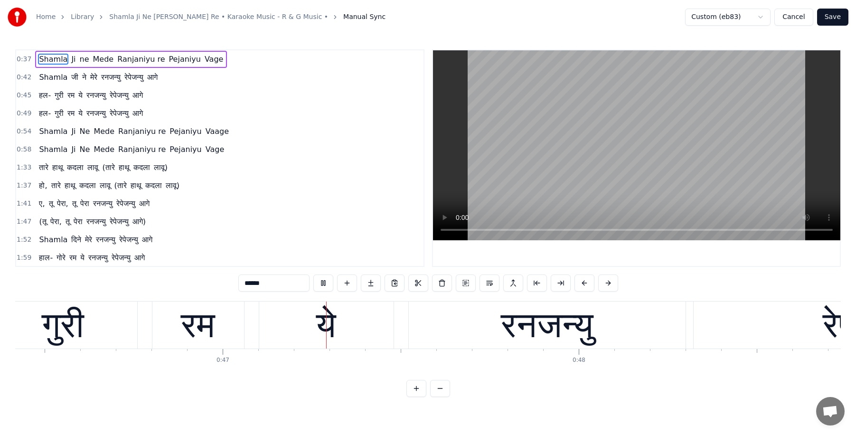
scroll to position [0, 16610]
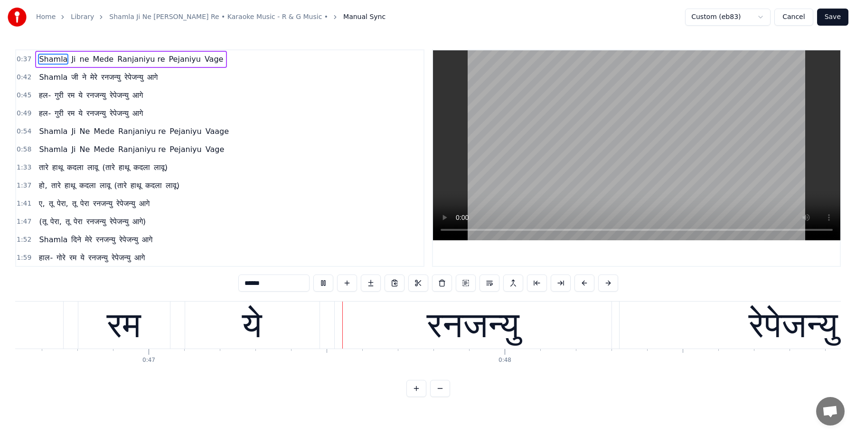
click at [718, 18] on button "Cancel" at bounding box center [794, 17] width 38 height 17
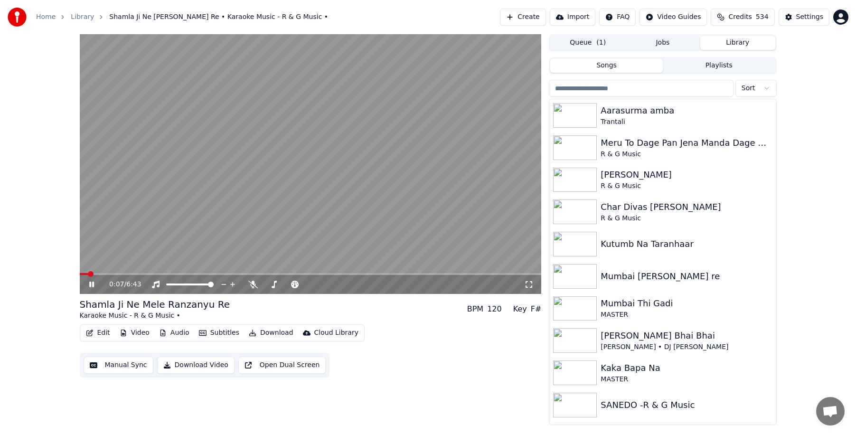
click at [143, 366] on button "Manual Sync" at bounding box center [119, 365] width 70 height 17
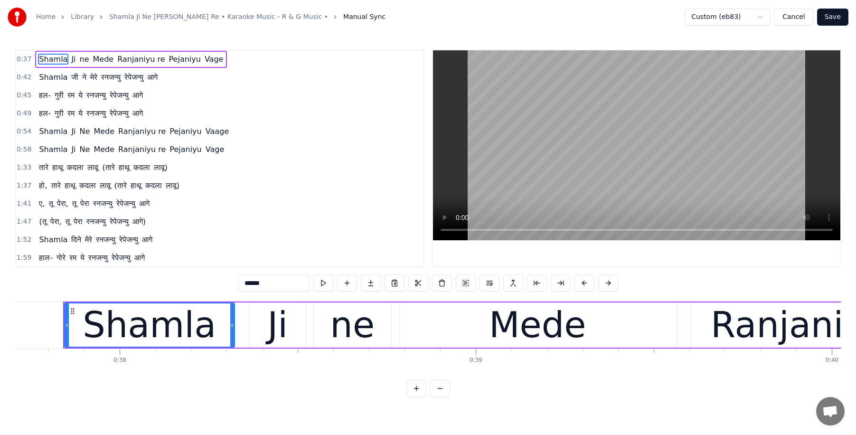
click at [207, 214] on div "1:47 (तू पेरा, तू पेरा रनजन्यु रेपेजन्यु आगे)" at bounding box center [220, 222] width 408 height 18
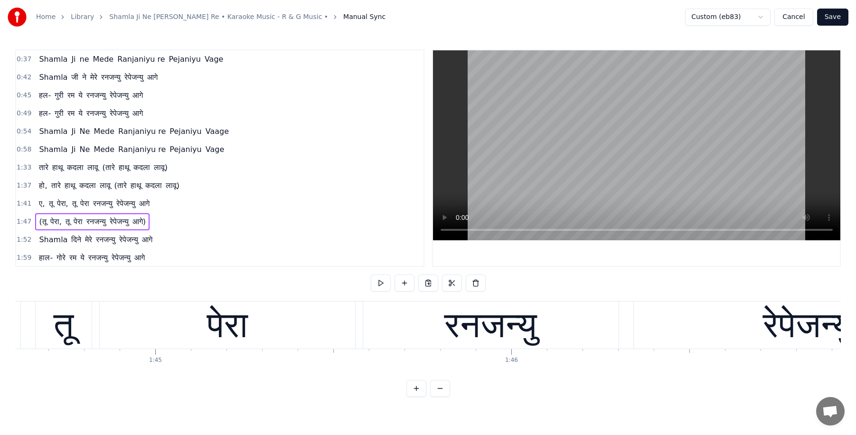
scroll to position [0, 37316]
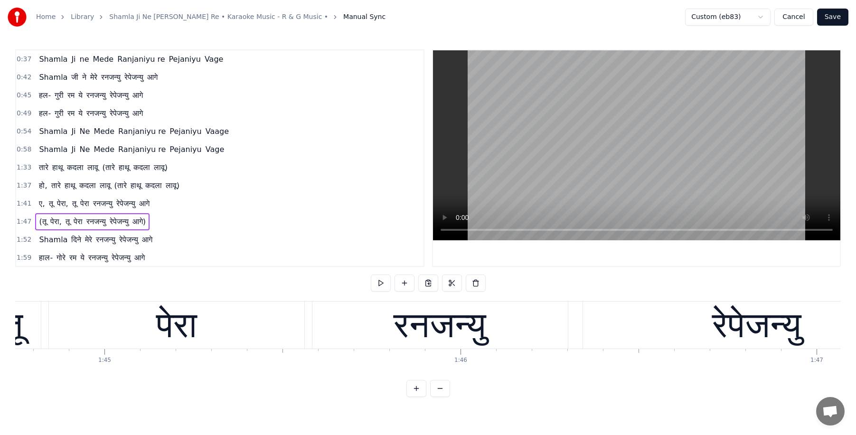
click at [718, 17] on button "Cancel" at bounding box center [794, 17] width 38 height 17
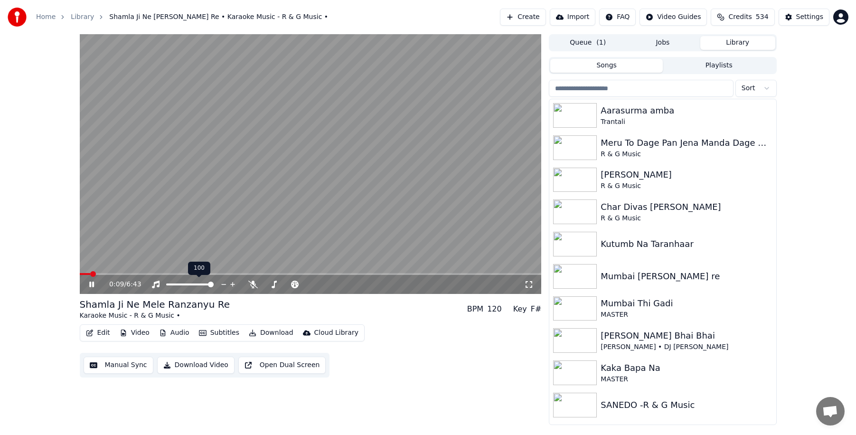
click at [180, 256] on video at bounding box center [311, 164] width 462 height 260
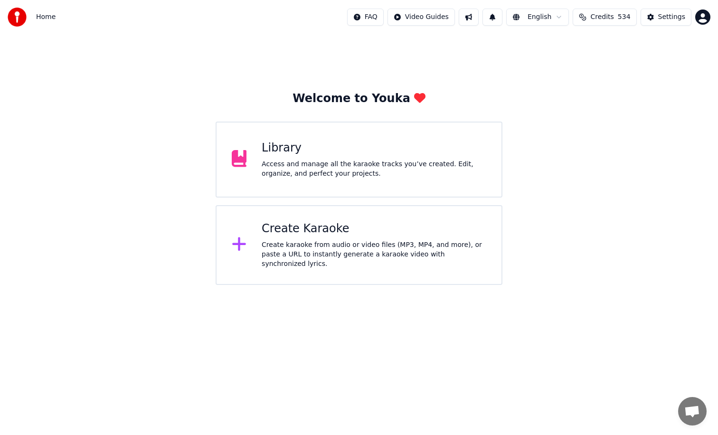
click at [285, 232] on div "Create Karaoke" at bounding box center [374, 228] width 225 height 15
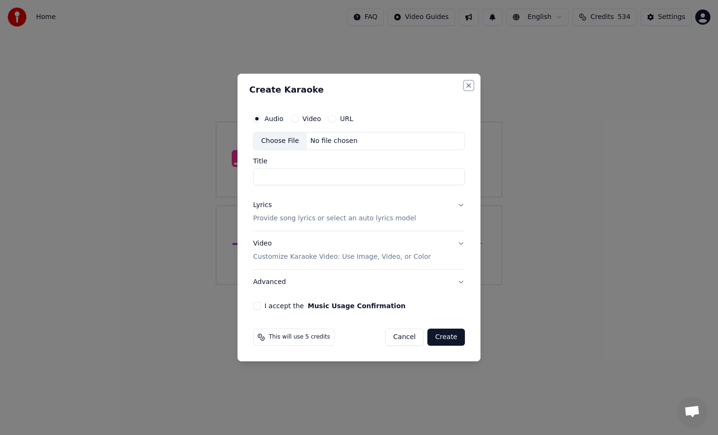
click at [468, 86] on button "Close" at bounding box center [469, 86] width 8 height 8
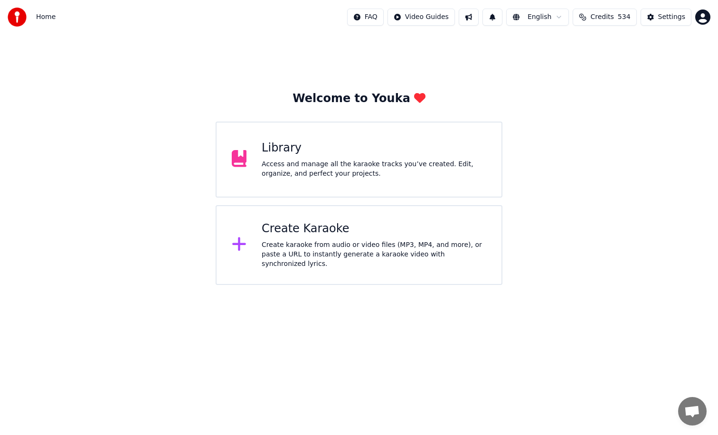
click at [300, 152] on div "Library" at bounding box center [374, 148] width 225 height 15
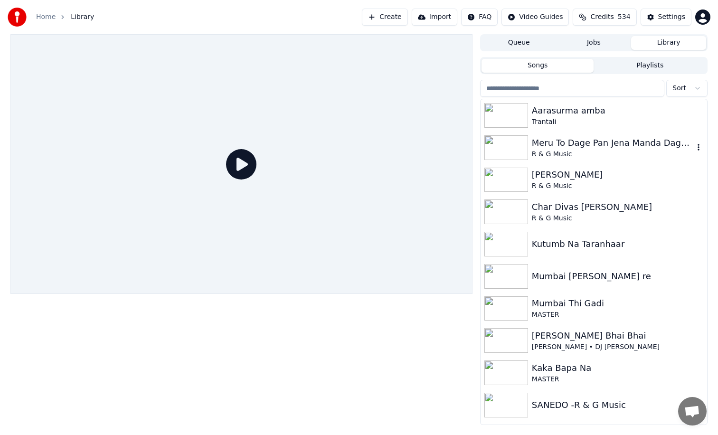
click at [568, 146] on div "Meru To Dage Pan Jena Manda Dage Nahi" at bounding box center [613, 142] width 162 height 13
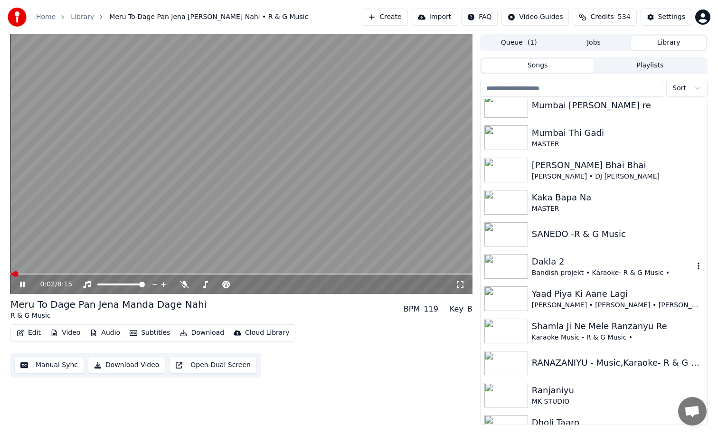
scroll to position [190, 0]
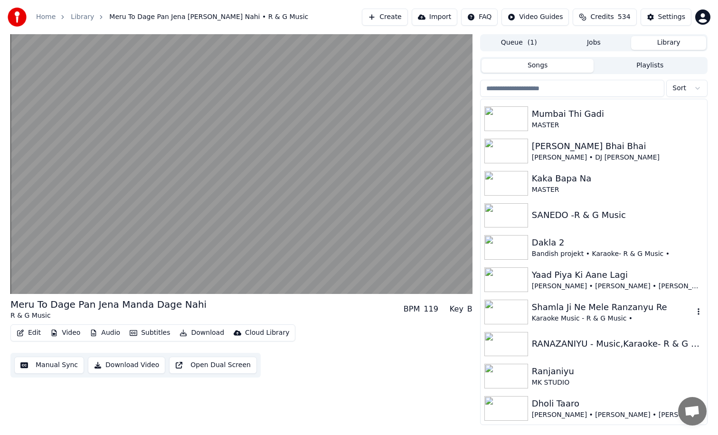
click at [509, 300] on img at bounding box center [506, 312] width 44 height 25
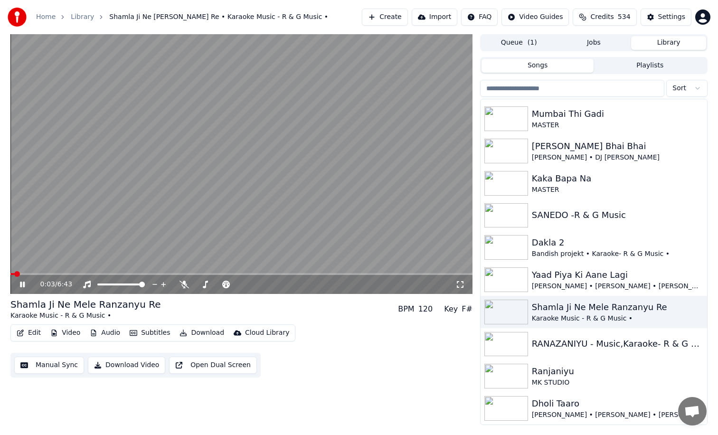
click at [23, 283] on icon at bounding box center [22, 285] width 5 height 6
click at [39, 332] on button "Edit" at bounding box center [29, 332] width 32 height 13
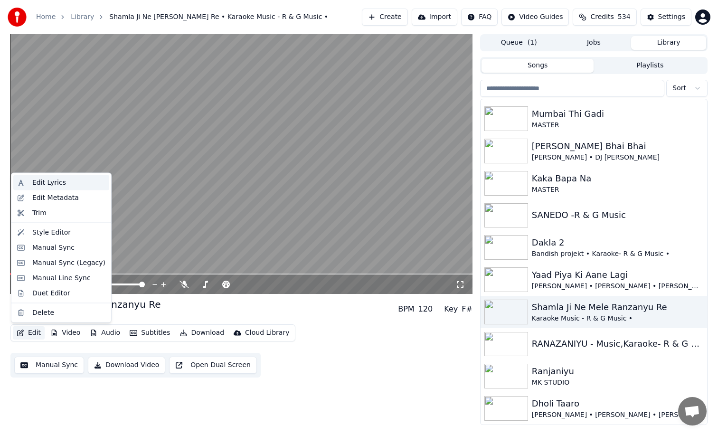
click at [58, 183] on div "Edit Lyrics" at bounding box center [49, 182] width 34 height 9
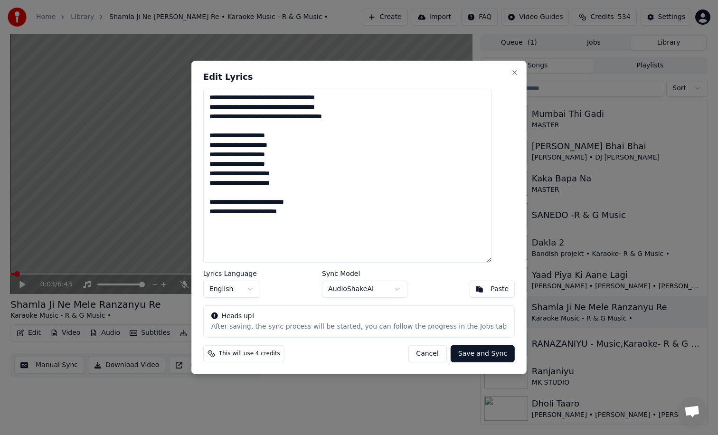
click at [401, 287] on button "AudioShakeAI" at bounding box center [364, 289] width 85 height 17
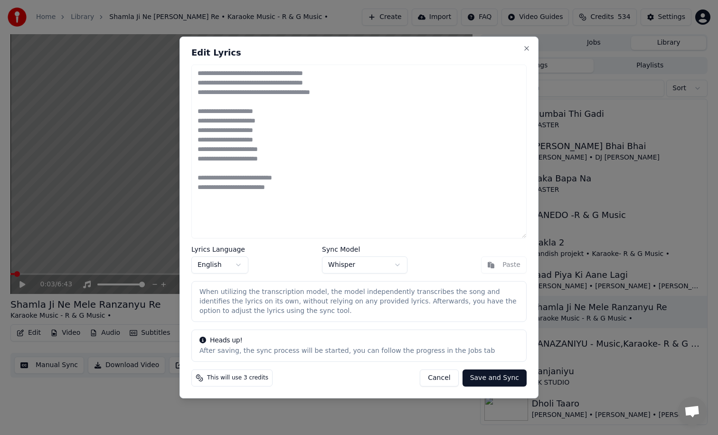
click at [395, 264] on button "Whisper" at bounding box center [364, 264] width 85 height 17
click at [390, 266] on button "AudioShakeAI" at bounding box center [364, 264] width 85 height 17
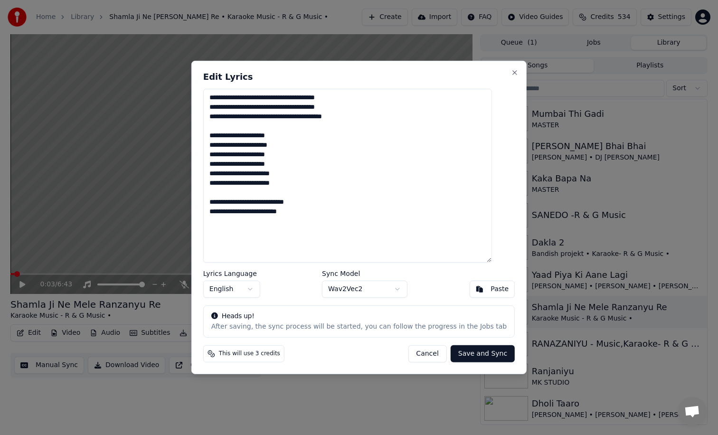
click at [399, 290] on button "Wav2Vec2" at bounding box center [364, 289] width 85 height 17
click at [403, 291] on button "MusicAI ( Subword Level )" at bounding box center [364, 289] width 105 height 17
click at [397, 288] on button "MusicAI ( Word Level )" at bounding box center [364, 289] width 93 height 17
click at [398, 290] on button "AudioShakeAI" at bounding box center [364, 289] width 85 height 17
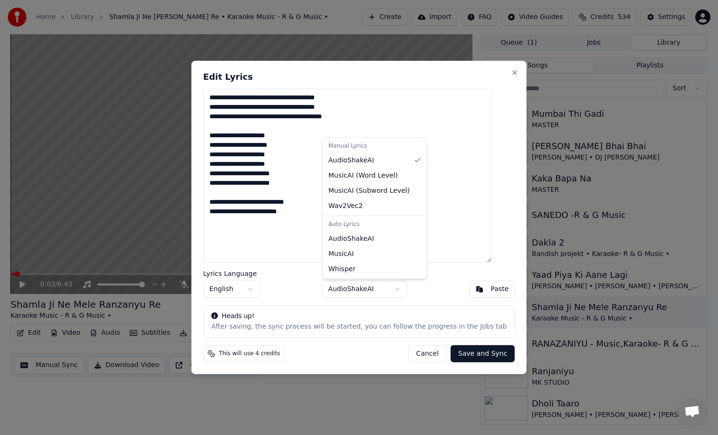
click at [420, 354] on div at bounding box center [359, 217] width 718 height 435
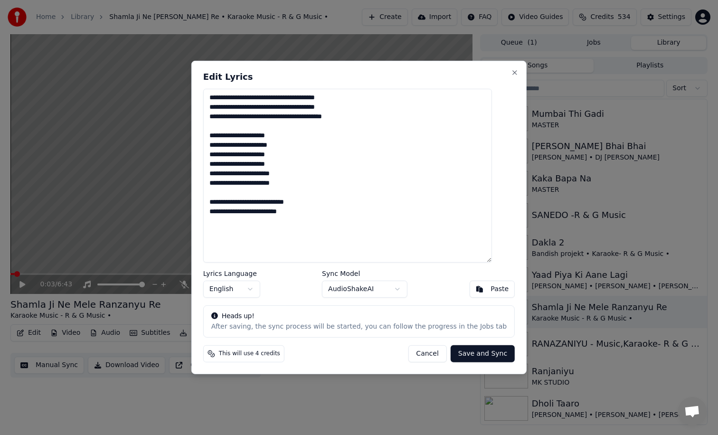
click at [420, 354] on button "Cancel" at bounding box center [427, 353] width 38 height 17
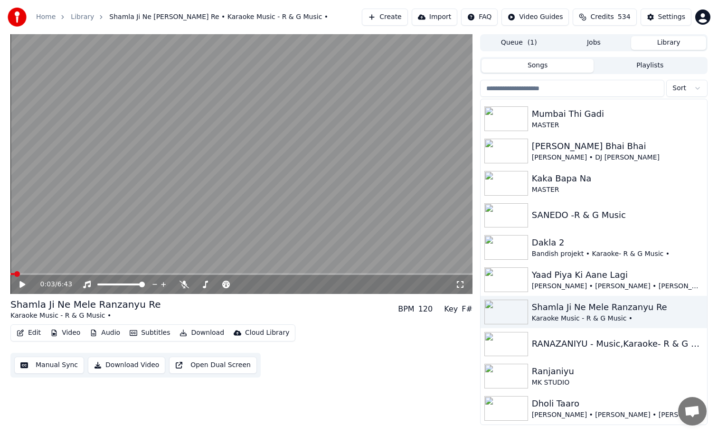
click at [40, 363] on button "Manual Sync" at bounding box center [49, 365] width 70 height 17
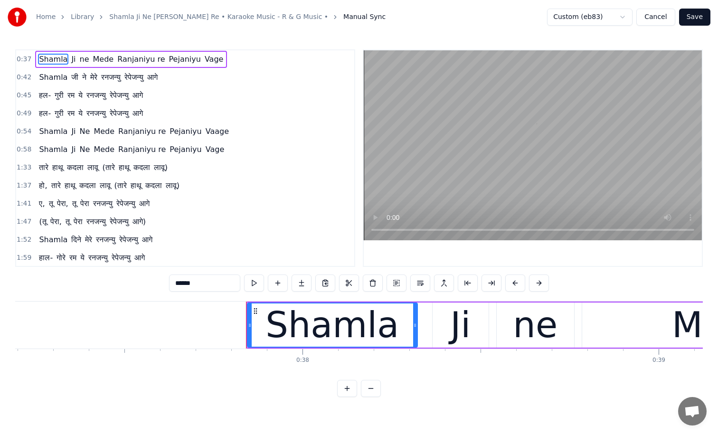
scroll to position [0, 13433]
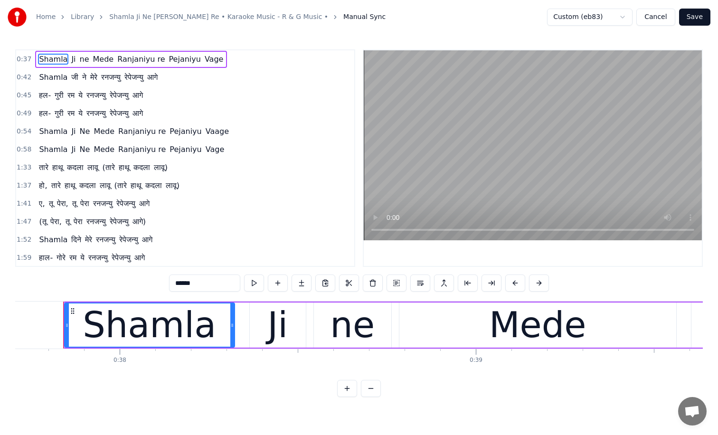
click at [67, 96] on span "रम" at bounding box center [70, 95] width 9 height 11
type input "**"
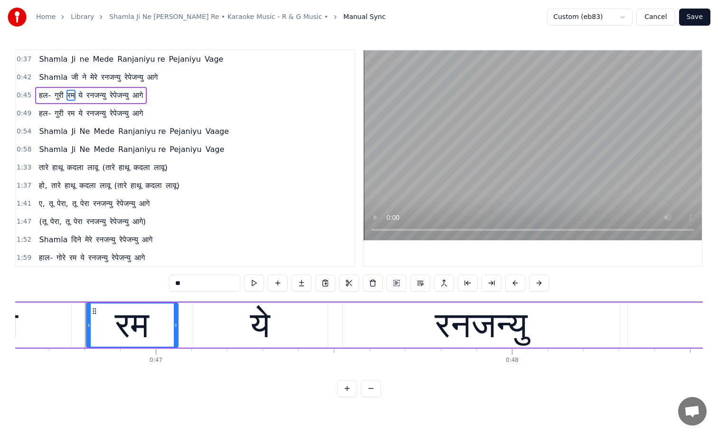
scroll to position [0, 16625]
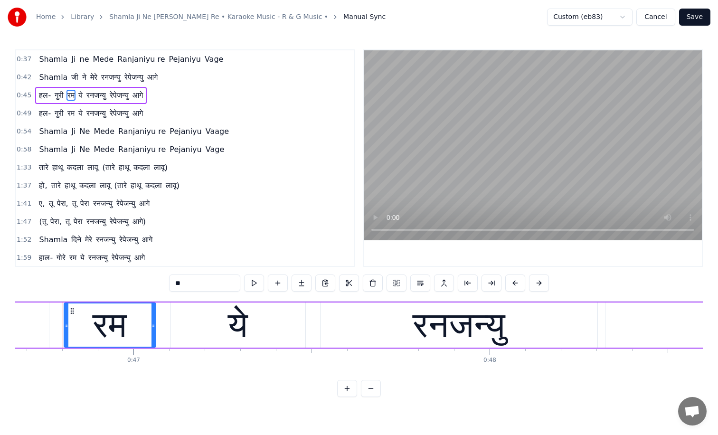
drag, startPoint x: 190, startPoint y: 284, endPoint x: 140, endPoint y: 282, distance: 50.9
click at [140, 282] on div "0:37 Shamla Ji ne Mede Ranjaniyu re Pejaniyu Vage 0:42 Shamla जी ने मेरे रनजन्य…" at bounding box center [359, 223] width 688 height 348
paste input "**********"
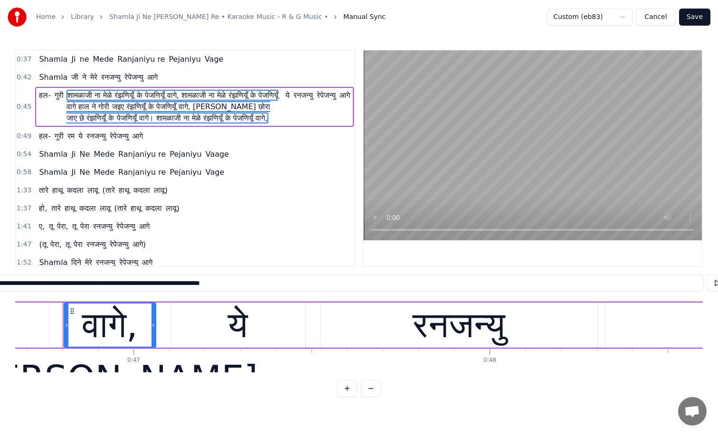
type input "**********"
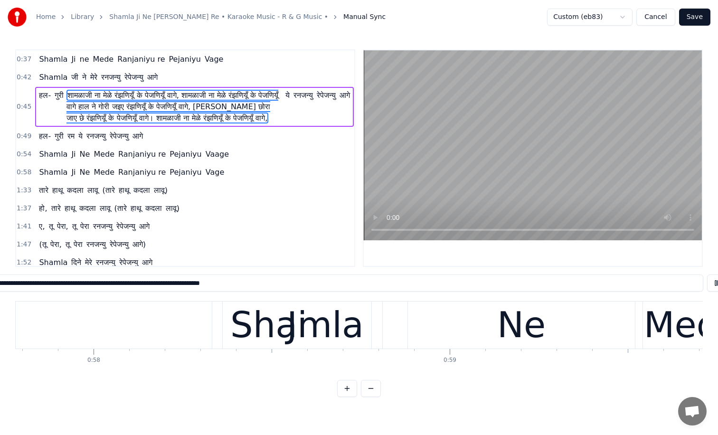
scroll to position [0, 20730]
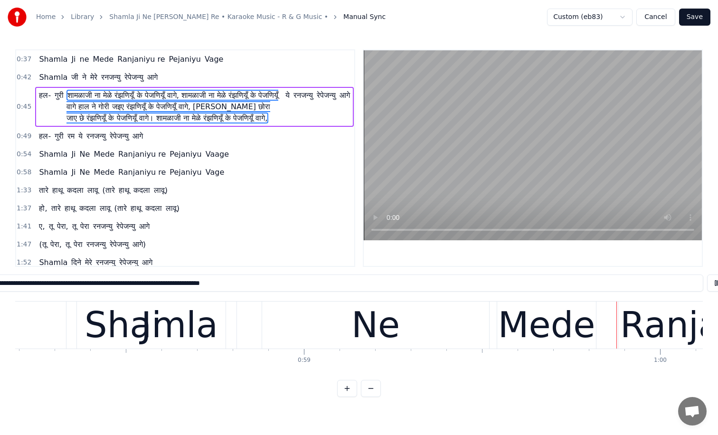
click at [655, 17] on button "Cancel" at bounding box center [655, 17] width 38 height 17
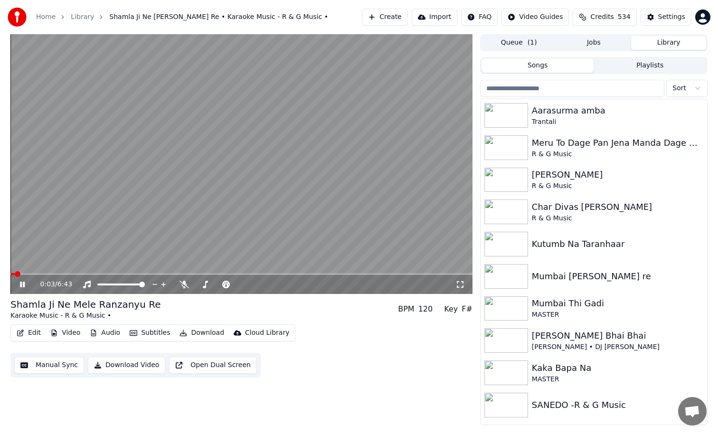
click at [19, 286] on icon at bounding box center [29, 285] width 22 height 8
click at [110, 333] on button "Audio" at bounding box center [105, 332] width 38 height 13
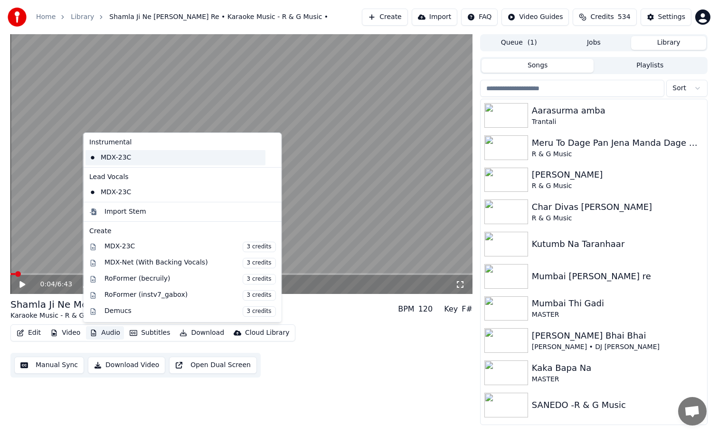
click at [102, 158] on div "MDX-23C" at bounding box center [175, 157] width 180 height 15
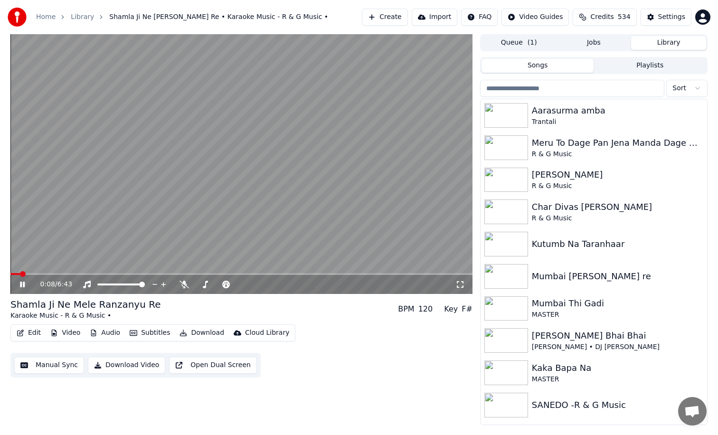
click at [106, 332] on button "Audio" at bounding box center [105, 332] width 38 height 13
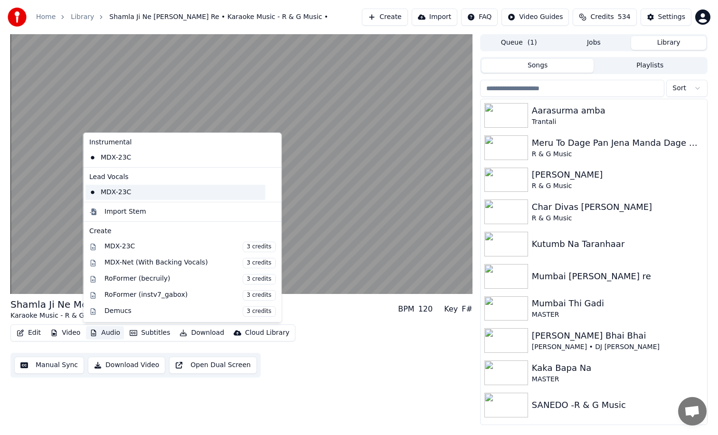
click at [100, 192] on div "MDX-23C" at bounding box center [175, 192] width 180 height 15
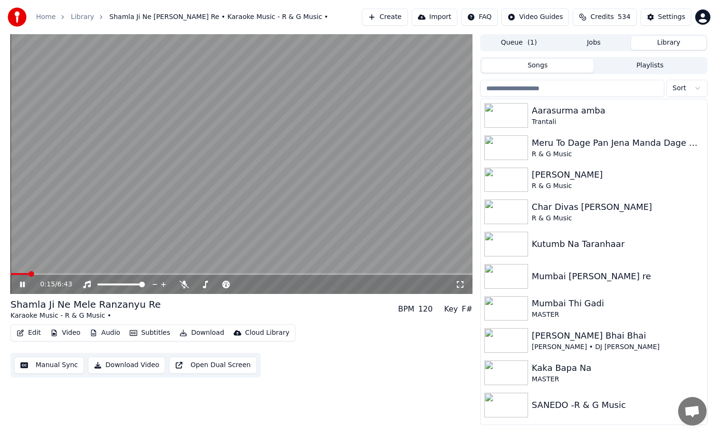
click at [104, 334] on button "Audio" at bounding box center [105, 332] width 38 height 13
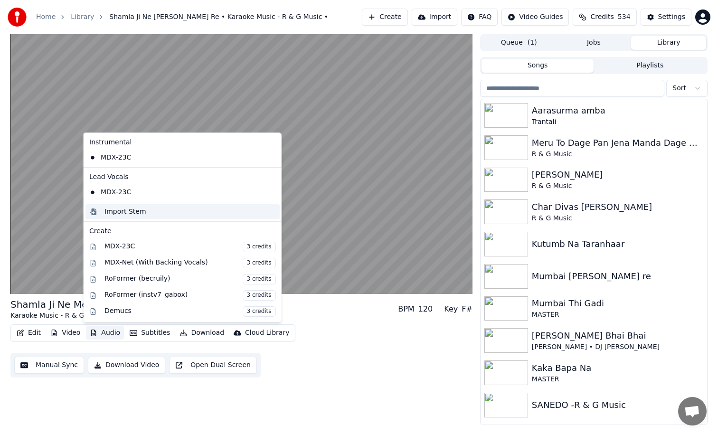
click at [128, 212] on div "Import Stem" at bounding box center [125, 211] width 42 height 9
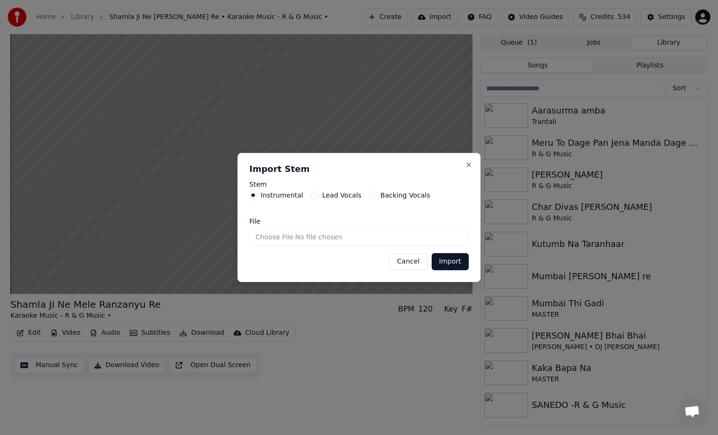
click at [317, 196] on div "Lead Vocals" at bounding box center [336, 195] width 51 height 8
click at [313, 195] on button "Lead Vocals" at bounding box center [315, 195] width 8 height 8
click at [332, 235] on input "File" at bounding box center [358, 236] width 219 height 17
click at [410, 258] on button "Cancel" at bounding box center [408, 261] width 38 height 17
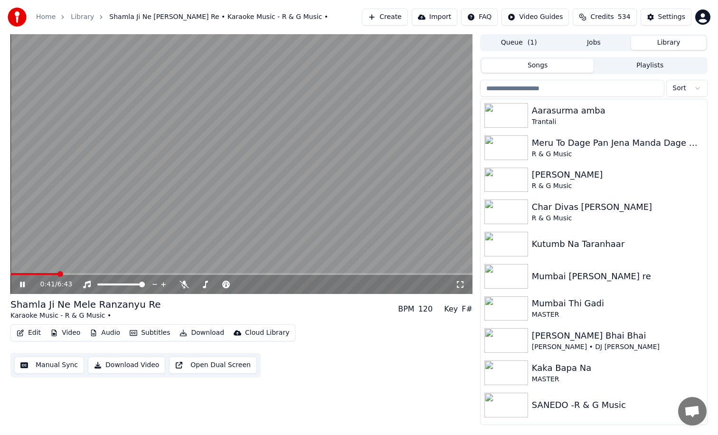
click at [33, 333] on button "Edit" at bounding box center [29, 332] width 32 height 13
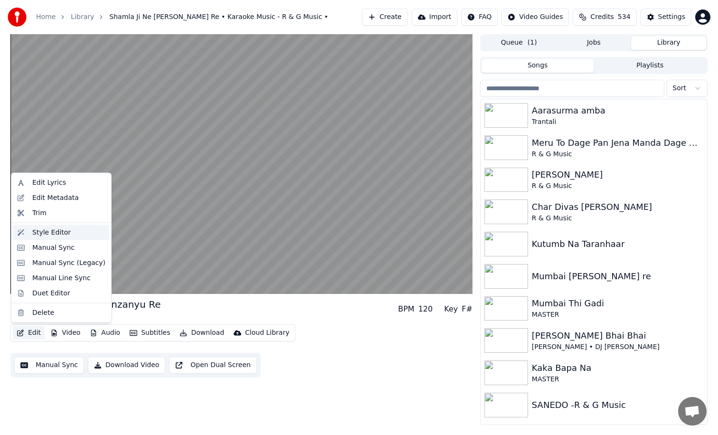
click at [68, 236] on div "Style Editor" at bounding box center [68, 232] width 73 height 9
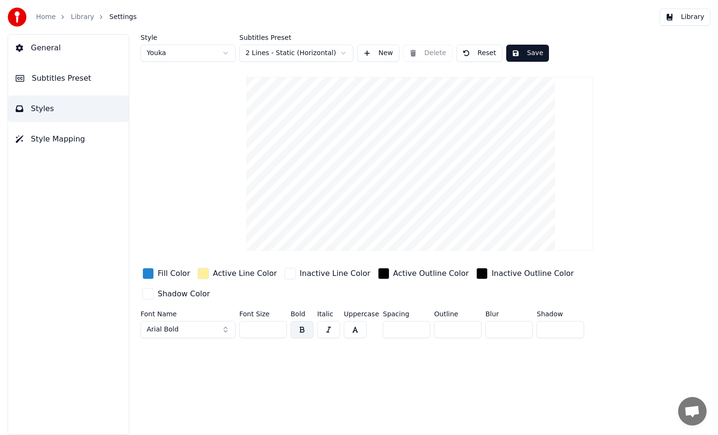
click at [198, 274] on div "button" at bounding box center [203, 273] width 11 height 11
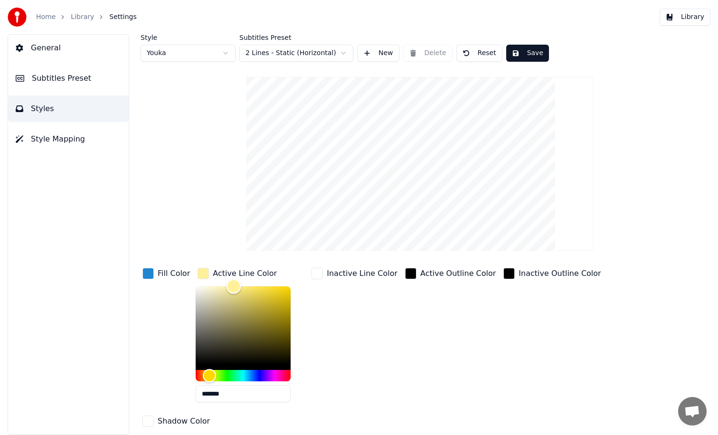
click at [244, 325] on div "Color" at bounding box center [243, 325] width 95 height 78
type input "*******"
click at [342, 53] on html "Home Library Settings Library General Subtitles Preset Styles Style Mapping Sty…" at bounding box center [359, 217] width 718 height 435
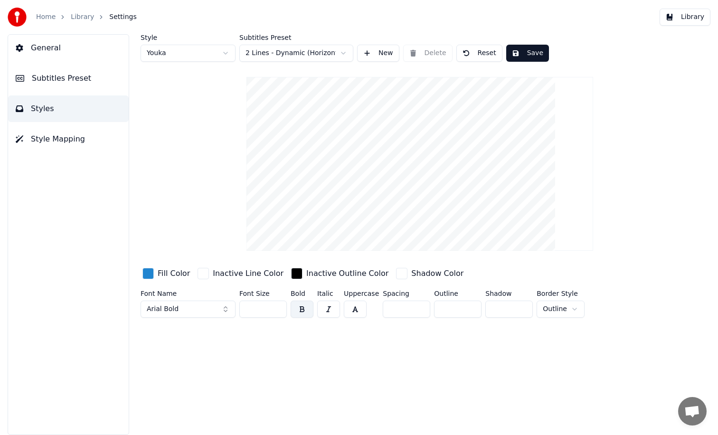
click at [87, 80] on button "Subtitles Preset" at bounding box center [68, 78] width 121 height 27
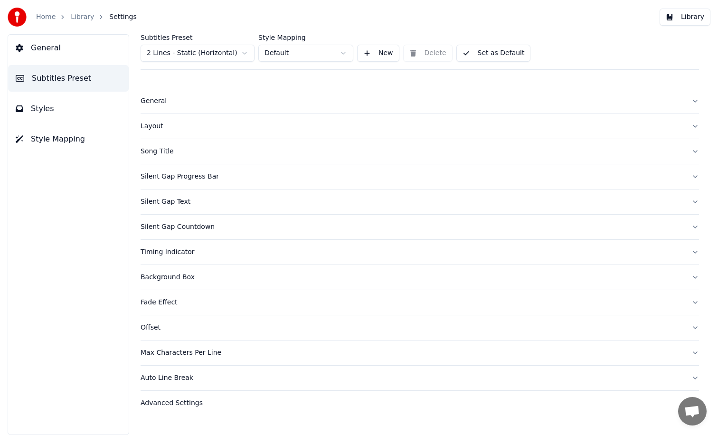
click at [172, 155] on div "Song Title" at bounding box center [412, 151] width 543 height 9
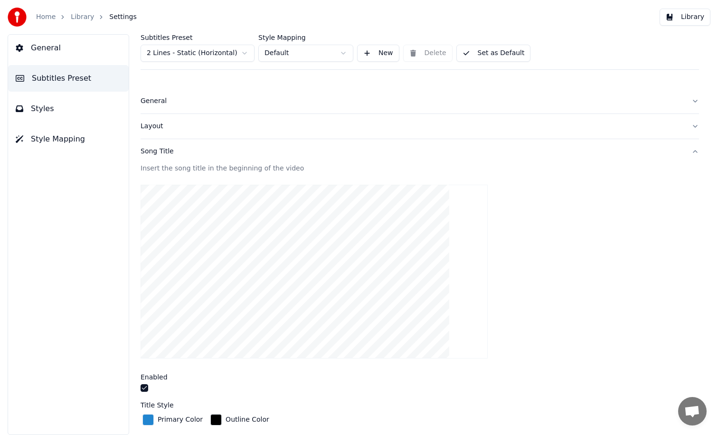
click at [213, 295] on video at bounding box center [314, 272] width 347 height 174
click at [161, 125] on div "Layout" at bounding box center [412, 126] width 543 height 9
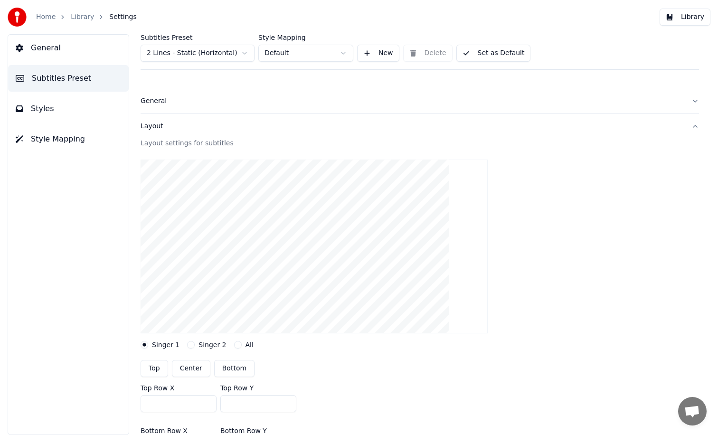
click at [63, 142] on span "Style Mapping" at bounding box center [58, 138] width 54 height 11
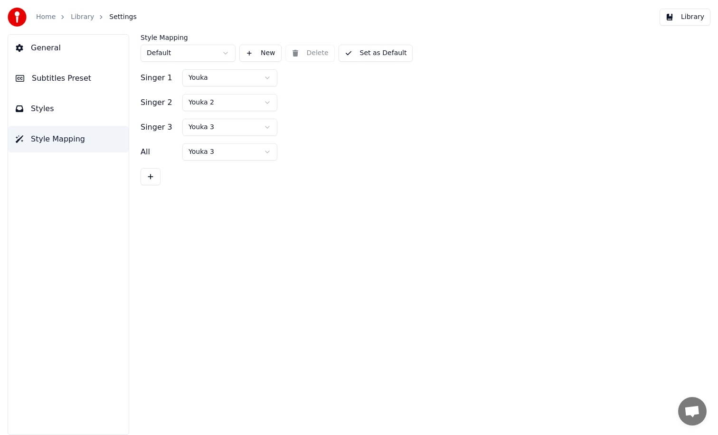
click at [268, 79] on html "Home Library Settings Library General Subtitles Preset Styles Style Mapping Sty…" at bounding box center [359, 217] width 718 height 435
click at [266, 104] on html "Home Library Settings Library General Subtitles Preset Styles Style Mapping Sty…" at bounding box center [359, 217] width 718 height 435
click at [265, 127] on html "Home Library Settings Library General Subtitles Preset Styles Style Mapping Sty…" at bounding box center [359, 217] width 718 height 435
click at [273, 56] on button "New" at bounding box center [260, 53] width 42 height 17
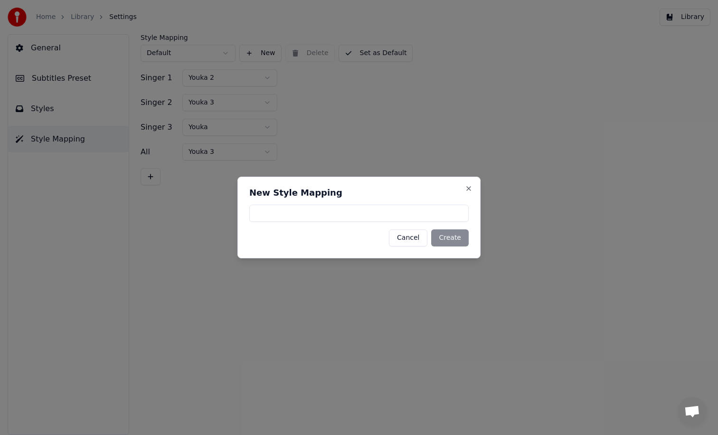
click at [408, 239] on button "Cancel" at bounding box center [408, 237] width 38 height 17
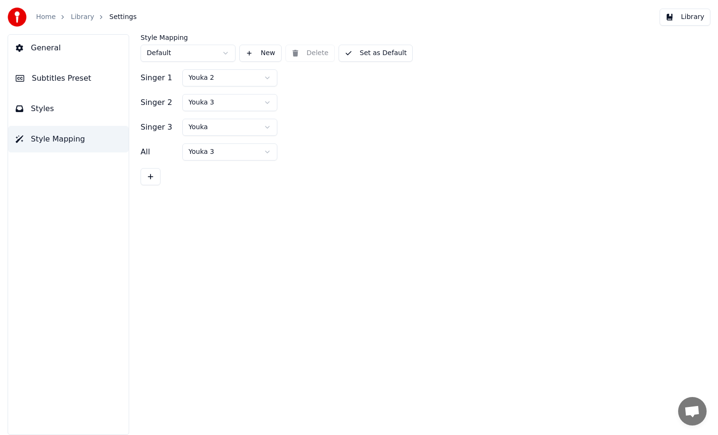
click at [54, 112] on button "Styles" at bounding box center [68, 108] width 121 height 27
